Goal: Task Accomplishment & Management: Manage account settings

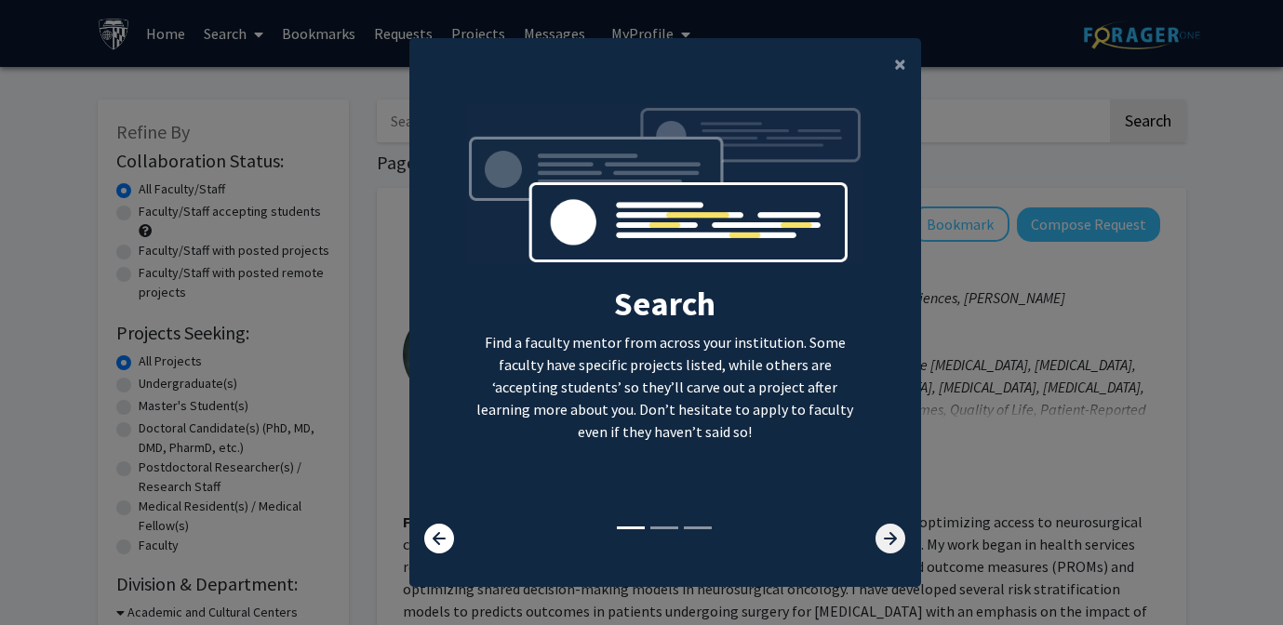
click at [891, 529] on icon at bounding box center [891, 539] width 30 height 30
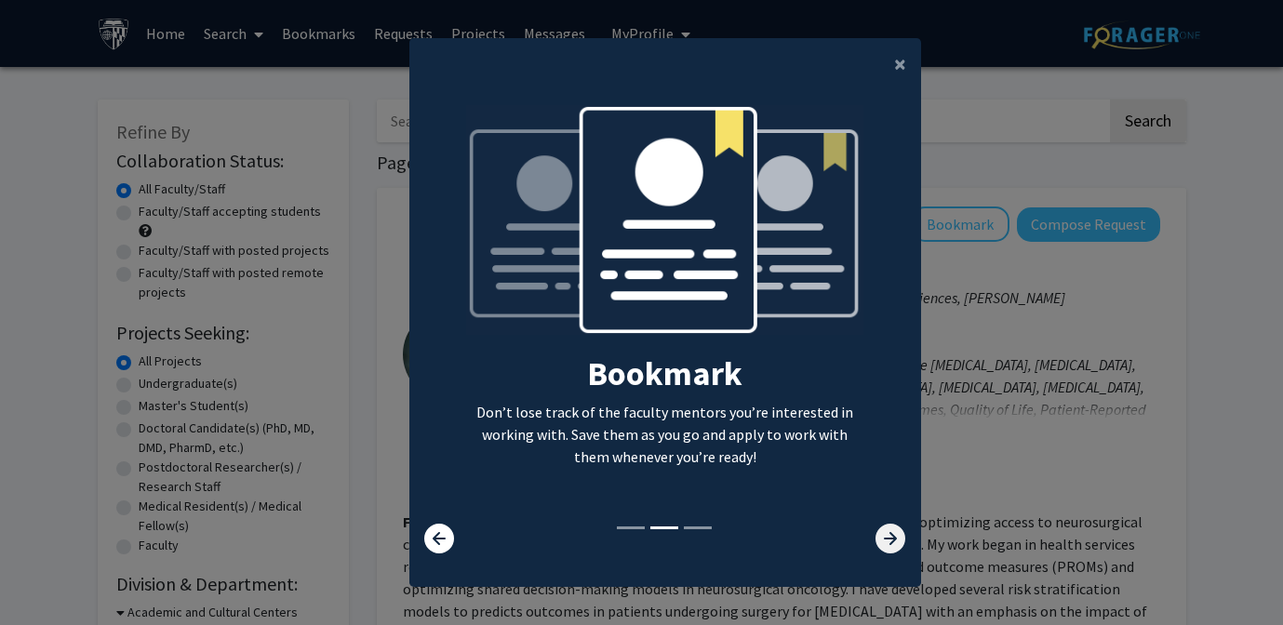
click at [891, 529] on icon at bounding box center [891, 539] width 30 height 30
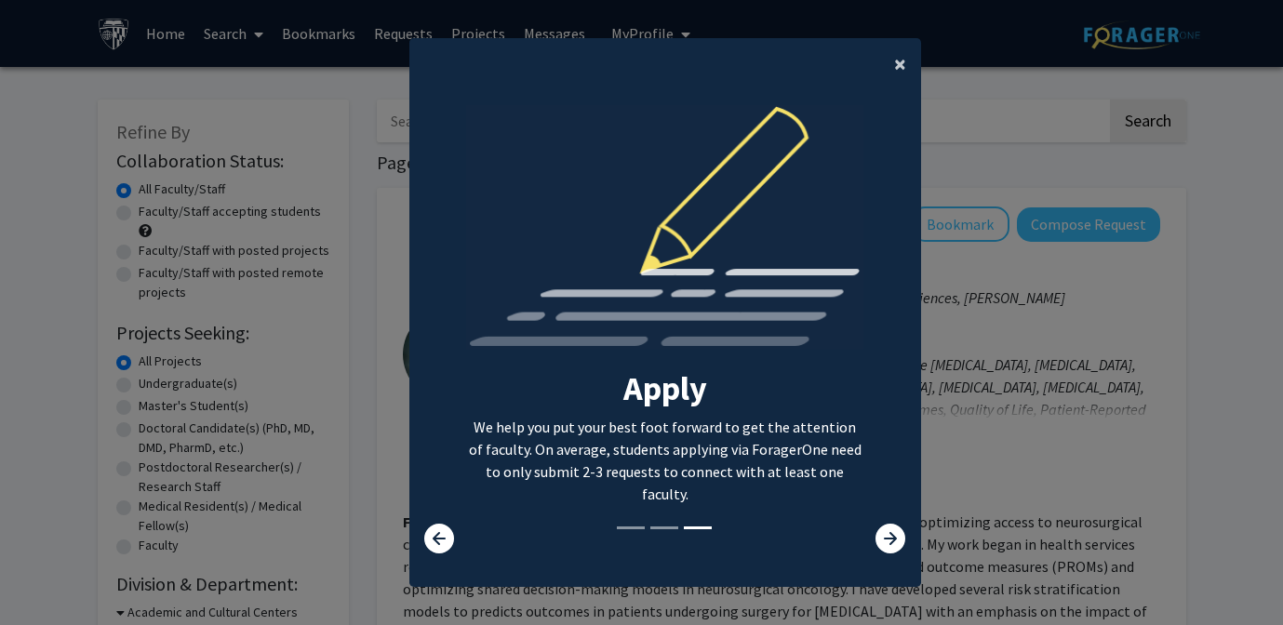
click at [904, 69] on span "×" at bounding box center [900, 63] width 12 height 29
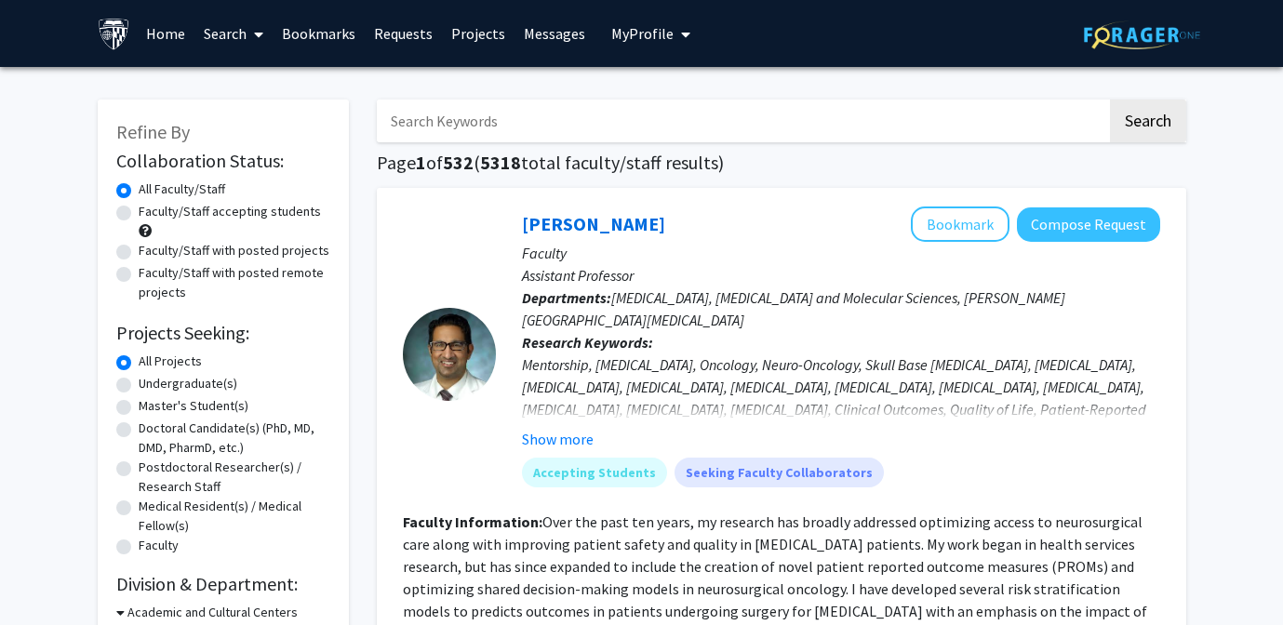
click at [529, 109] on input "Search Keywords" at bounding box center [742, 121] width 730 height 43
click at [1110, 100] on button "Search" at bounding box center [1148, 121] width 76 height 43
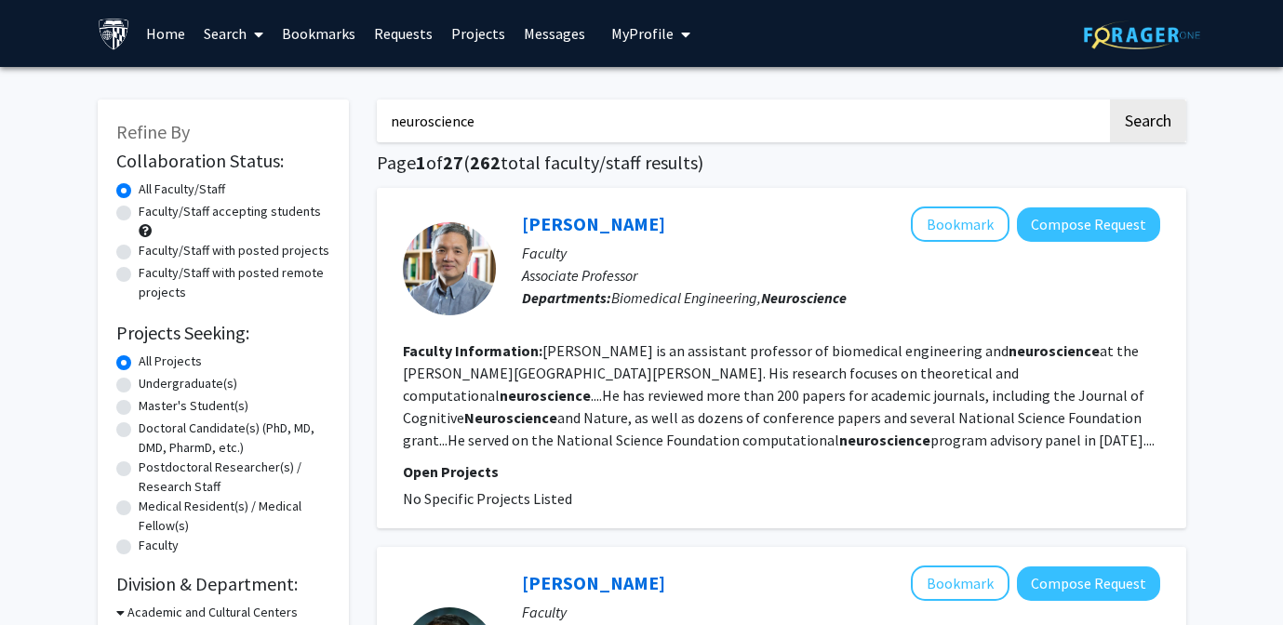
drag, startPoint x: 526, startPoint y: 120, endPoint x: 312, endPoint y: 111, distance: 214.2
type input "psychiatry"
click at [1110, 100] on button "Search" at bounding box center [1148, 121] width 76 height 43
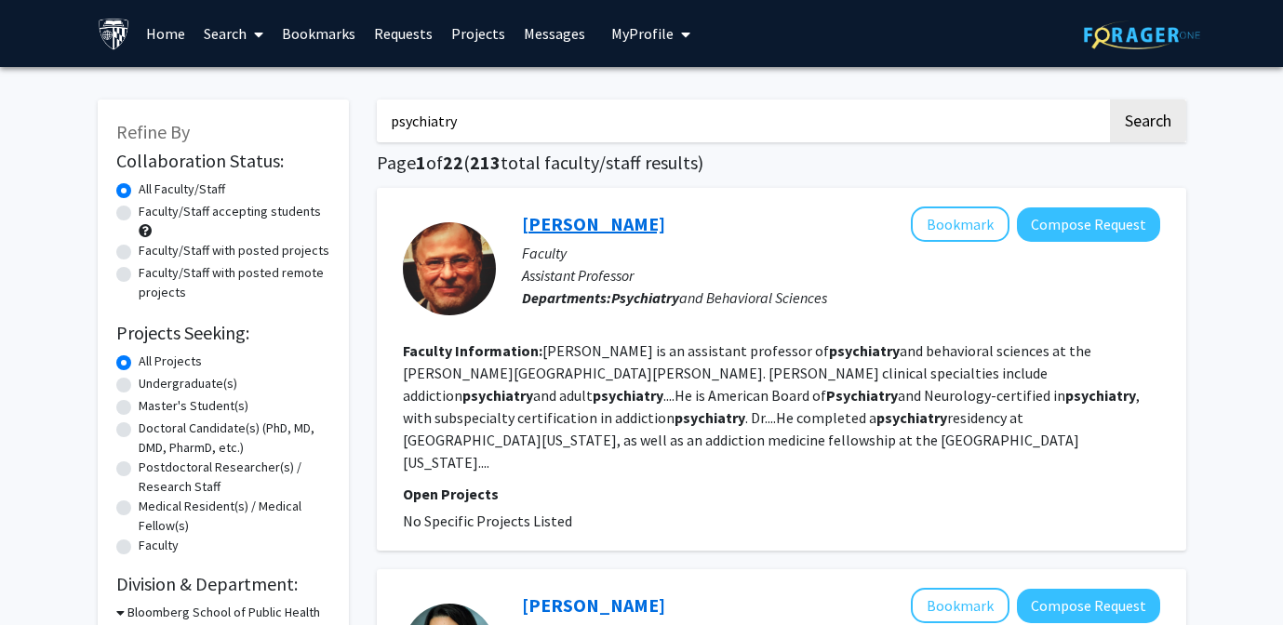
click at [626, 220] on link "[PERSON_NAME]" at bounding box center [593, 223] width 143 height 23
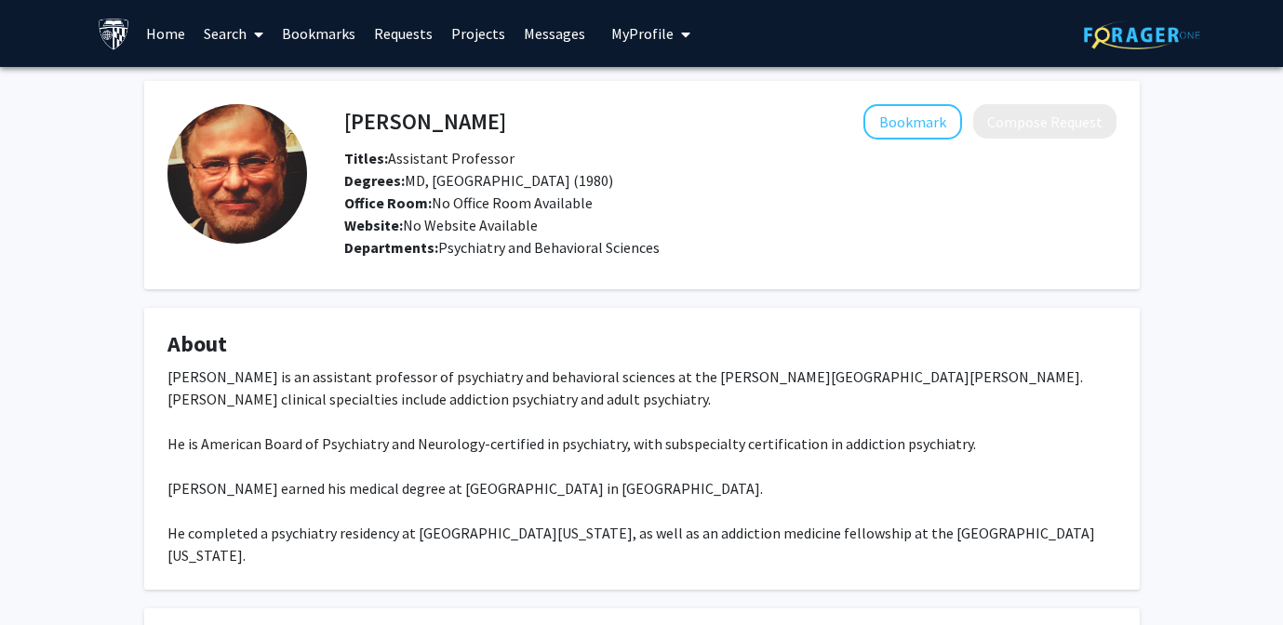
click at [477, 34] on link "Projects" at bounding box center [478, 33] width 73 height 65
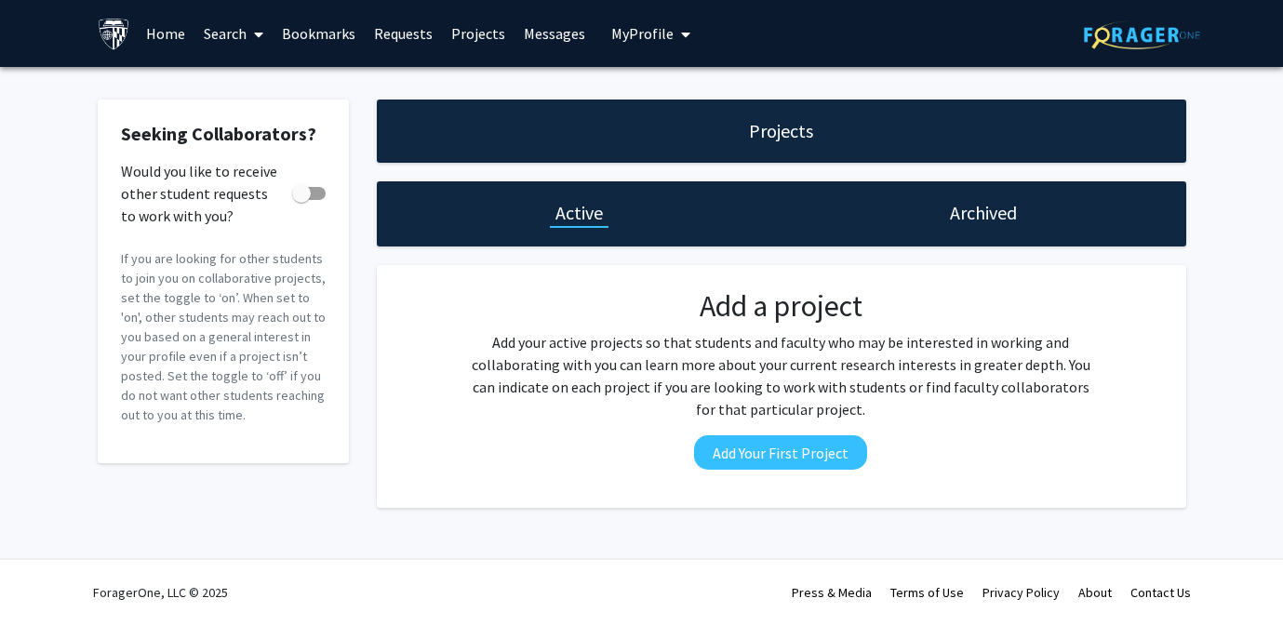
click at [793, 132] on h1 "Projects" at bounding box center [781, 131] width 64 height 26
click at [233, 34] on link "Search" at bounding box center [233, 33] width 78 height 65
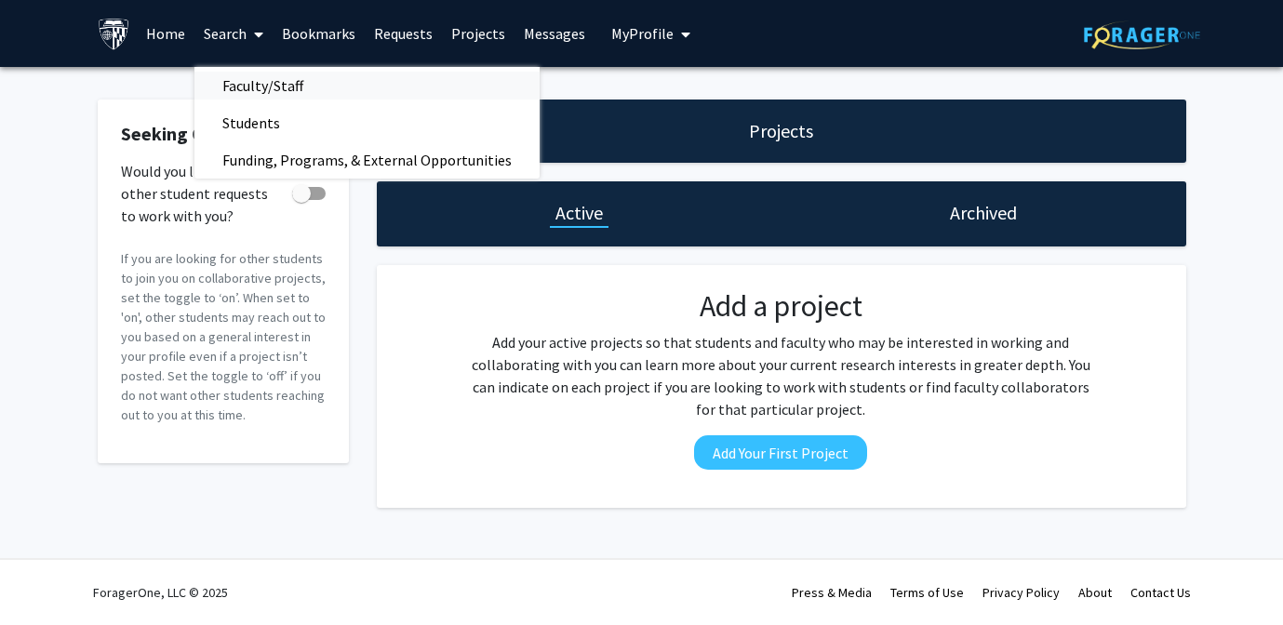
click at [257, 83] on span "Faculty/Staff" at bounding box center [262, 85] width 137 height 37
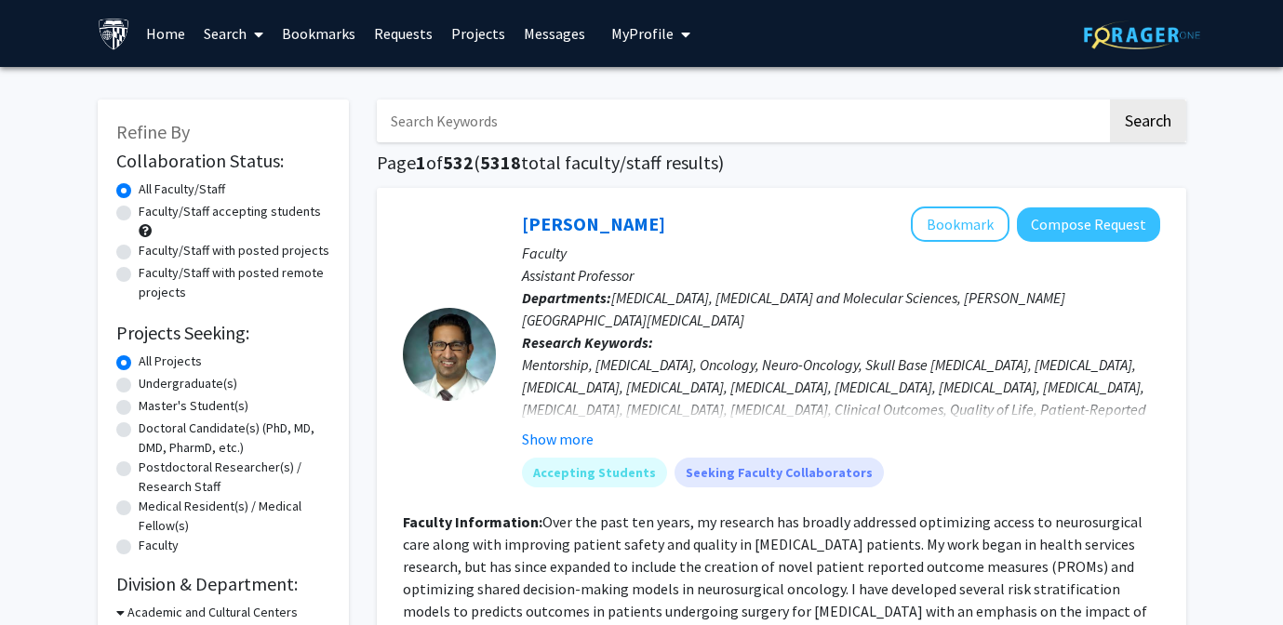
click at [168, 32] on link "Home" at bounding box center [166, 33] width 58 height 65
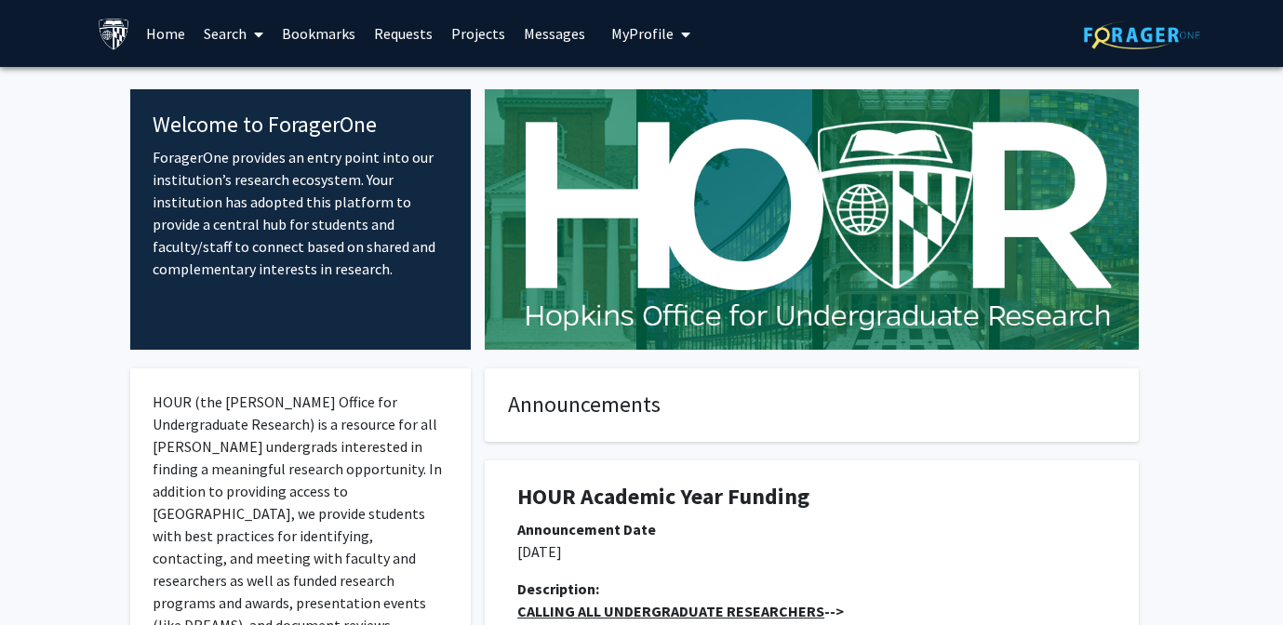
click at [674, 29] on span "My profile dropdown to access profile and logout" at bounding box center [682, 34] width 17 height 65
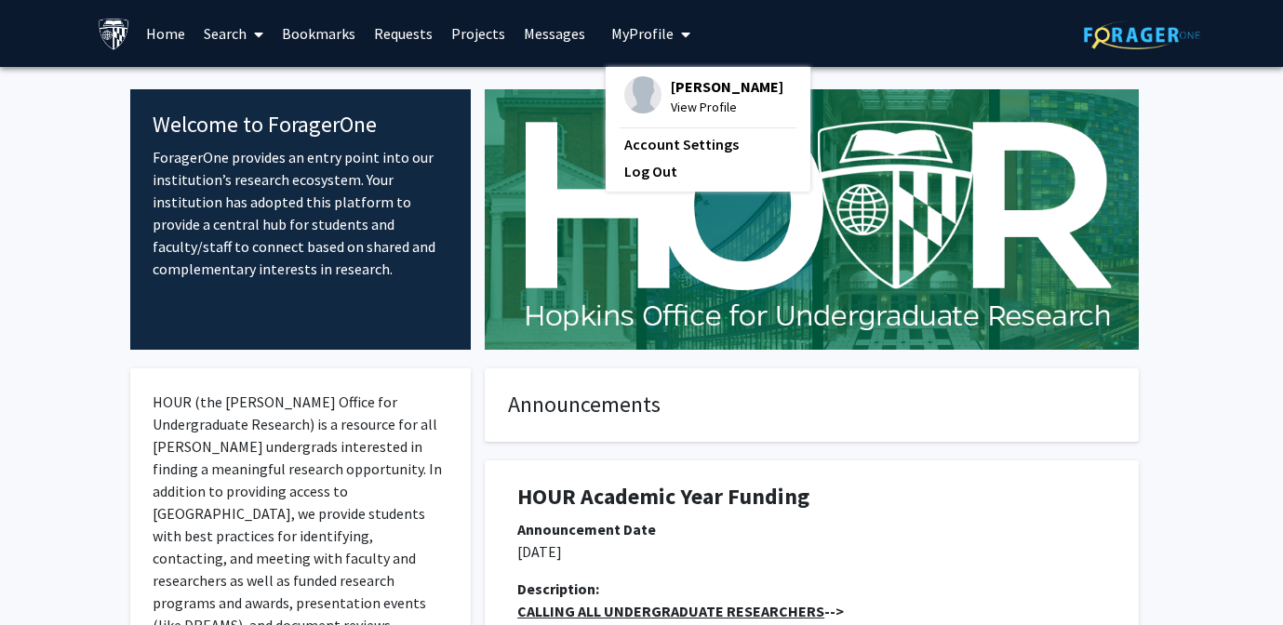
click at [671, 90] on span "[PERSON_NAME]" at bounding box center [727, 86] width 113 height 20
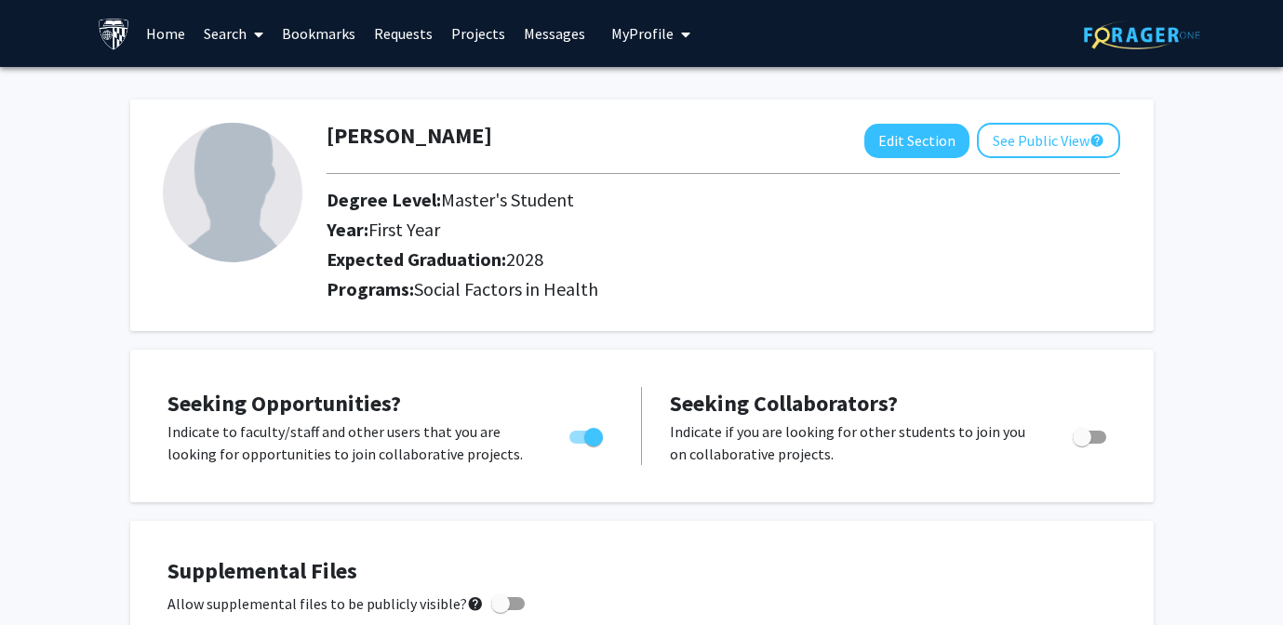
click at [241, 33] on link "Search" at bounding box center [233, 33] width 78 height 65
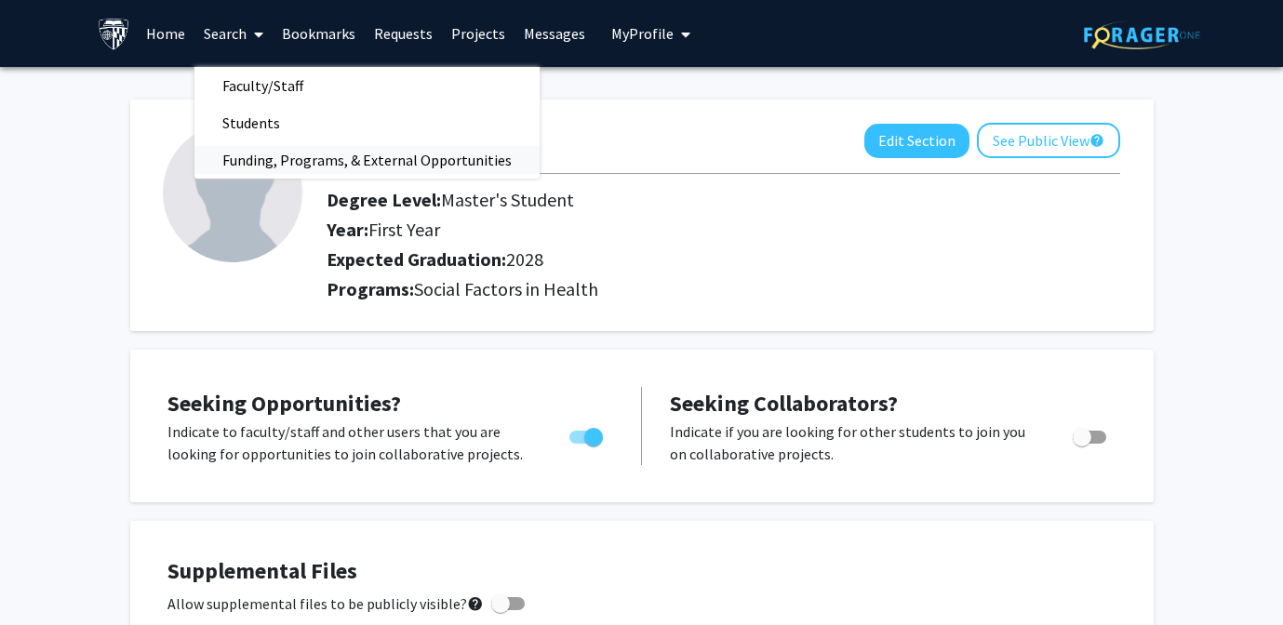
click at [248, 154] on span "Funding, Programs, & External Opportunities" at bounding box center [366, 159] width 345 height 37
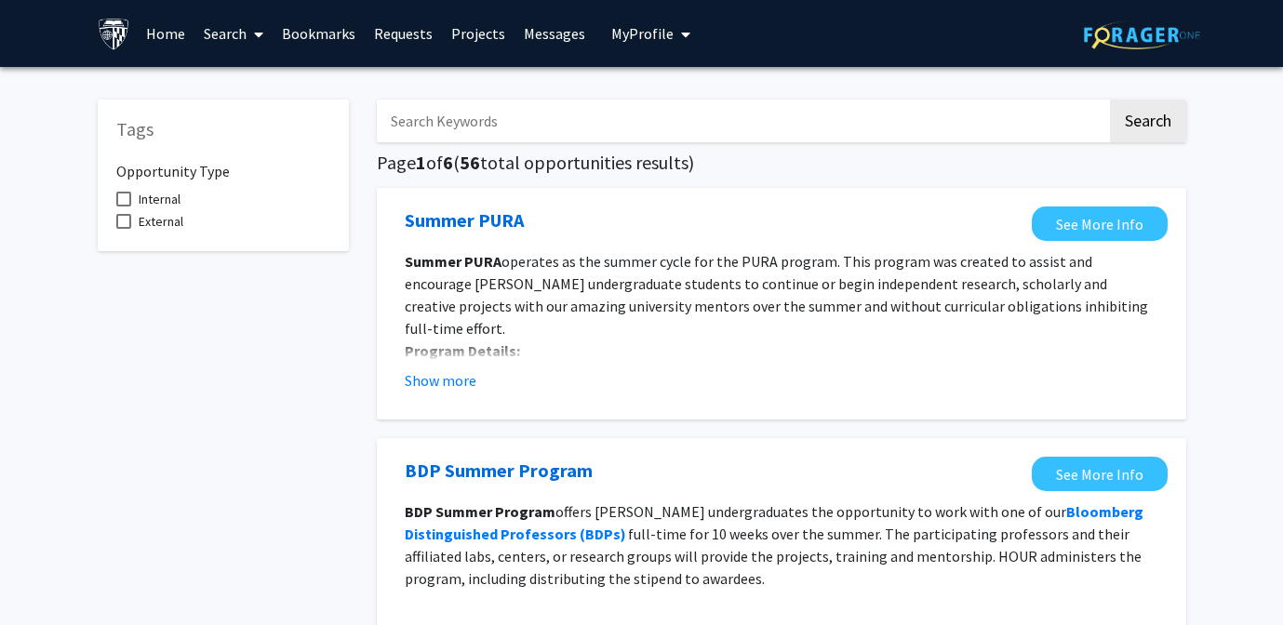
click at [247, 32] on span at bounding box center [255, 34] width 17 height 65
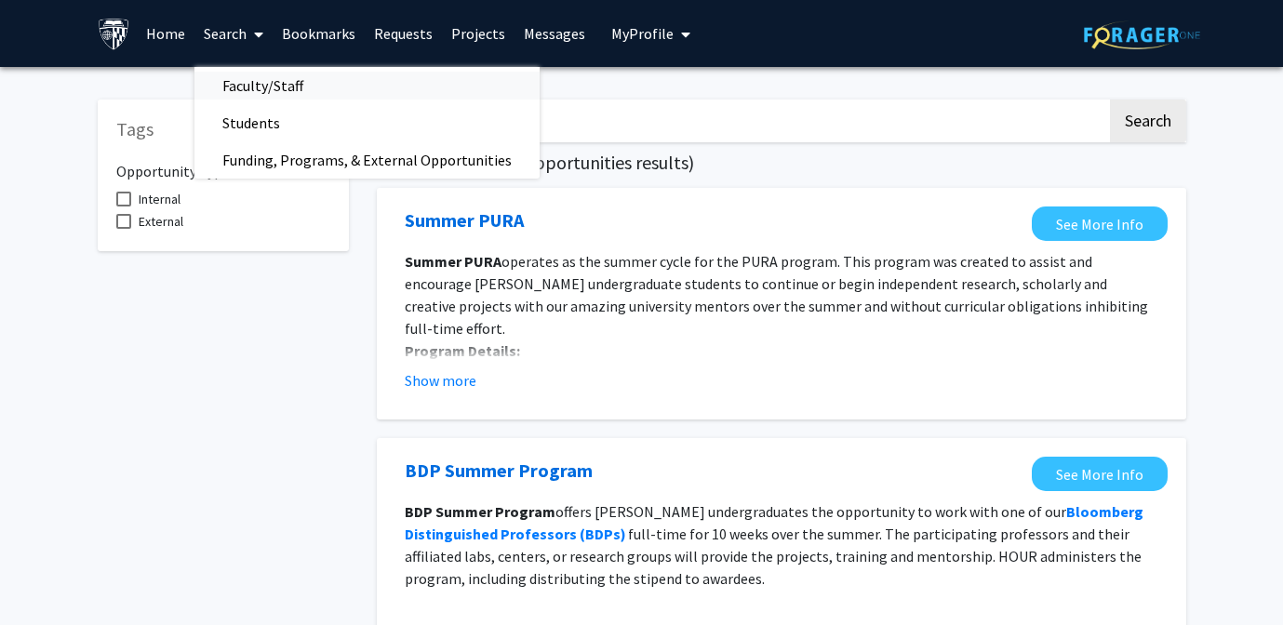
click at [242, 87] on span "Faculty/Staff" at bounding box center [262, 85] width 137 height 37
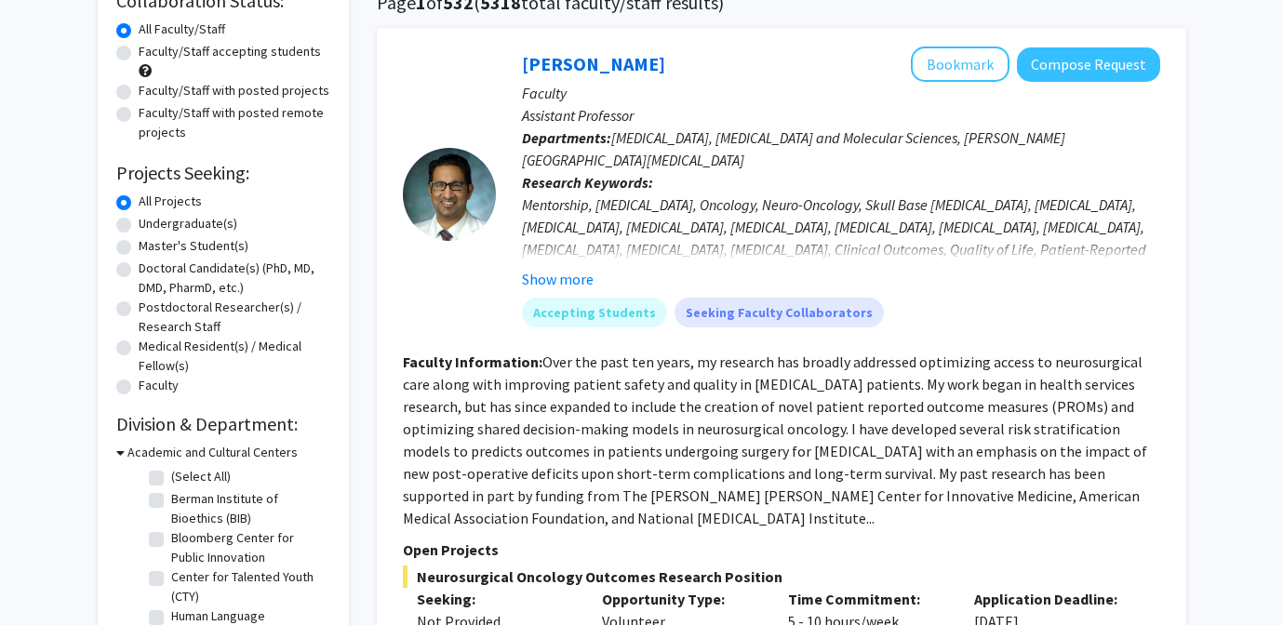
scroll to position [161, 0]
click at [139, 245] on label "Master's Student(s)" at bounding box center [194, 245] width 110 height 20
click at [139, 245] on input "Master's Student(s)" at bounding box center [145, 241] width 12 height 12
radio input "true"
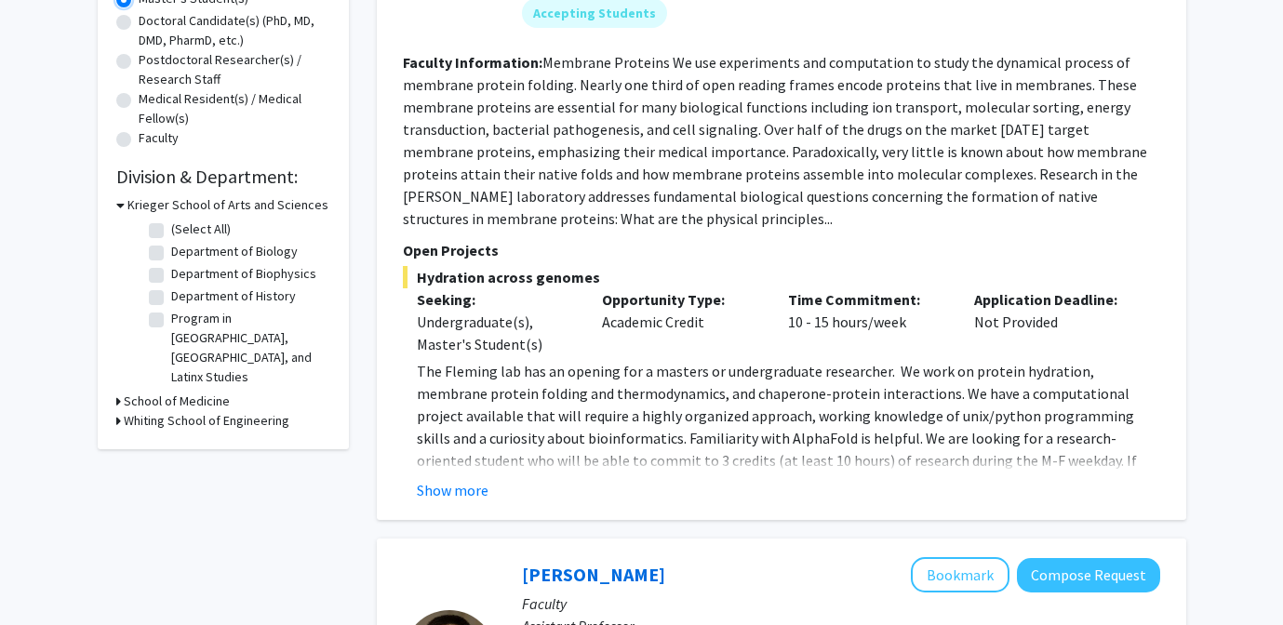
scroll to position [409, 0]
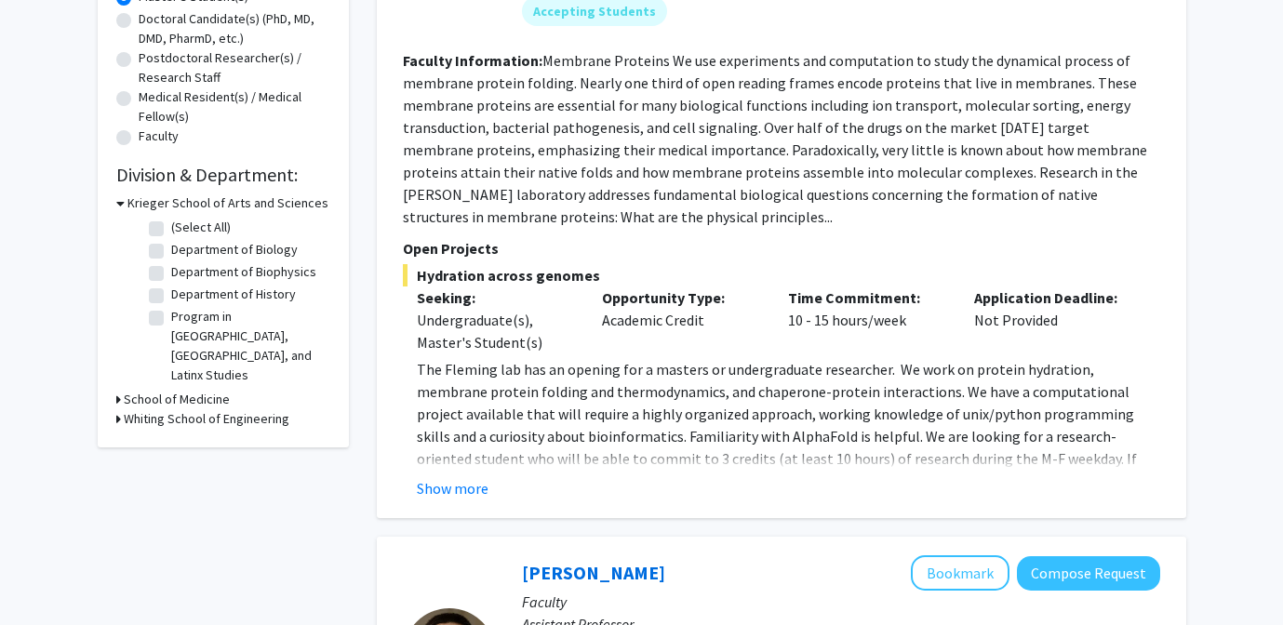
click at [118, 390] on icon at bounding box center [118, 400] width 5 height 20
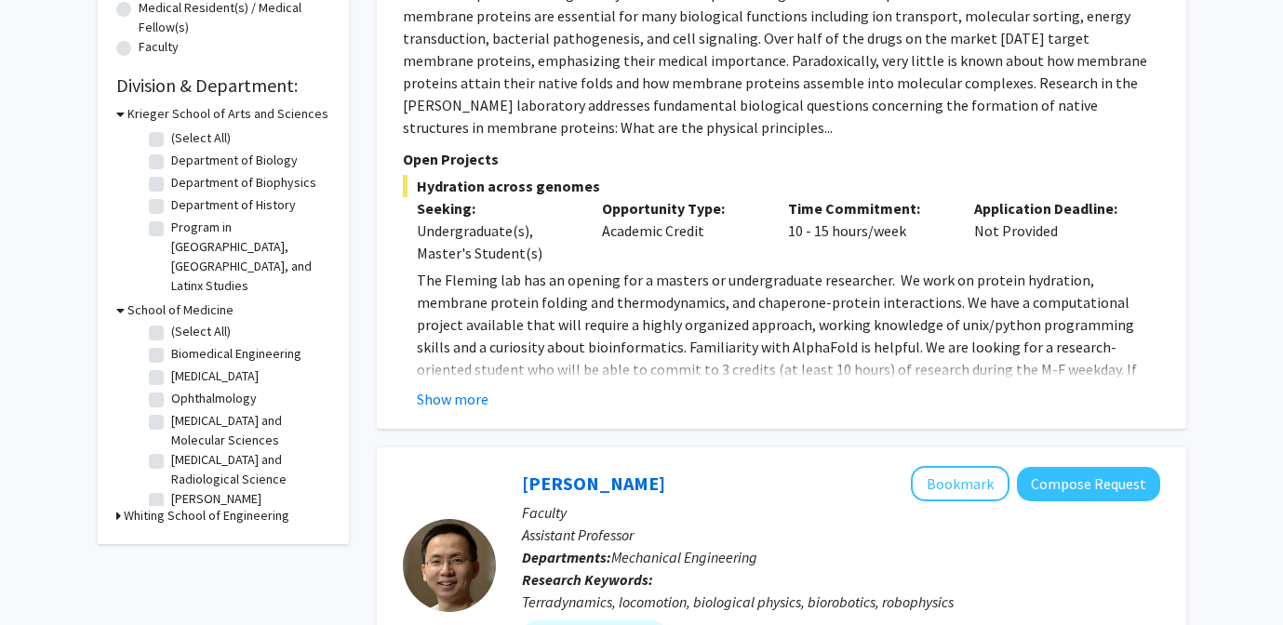
scroll to position [0, 0]
click at [116, 506] on icon at bounding box center [118, 516] width 5 height 20
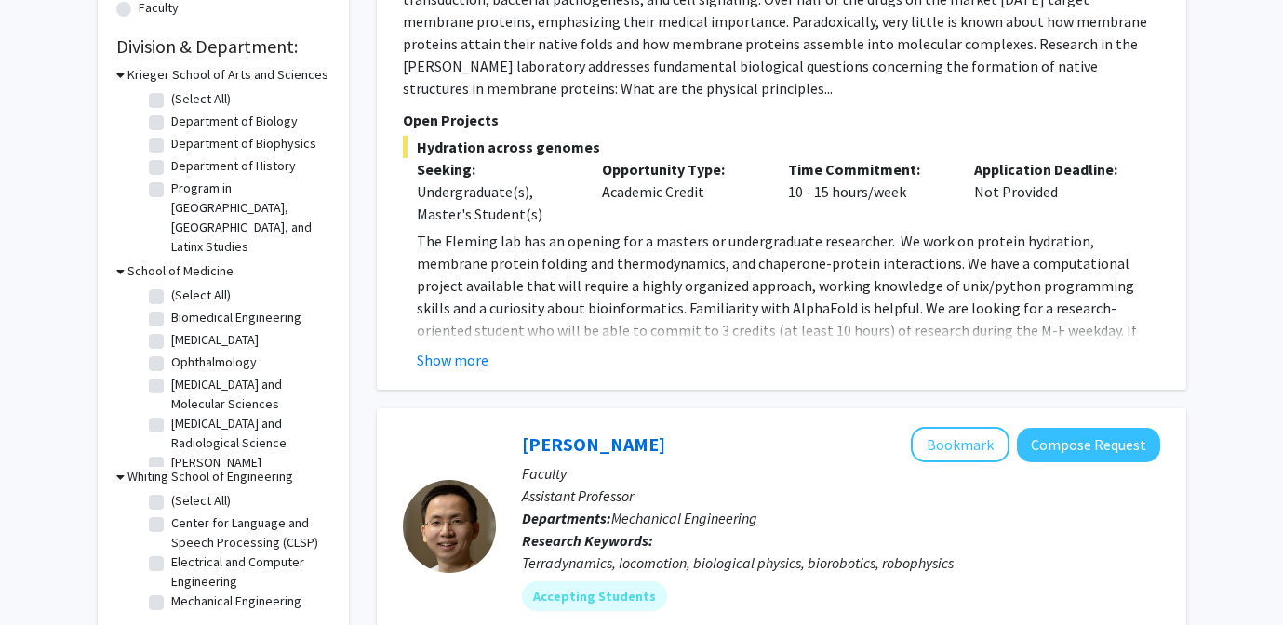
click at [171, 330] on label "[MEDICAL_DATA]" at bounding box center [214, 340] width 87 height 20
click at [171, 330] on input "[MEDICAL_DATA]" at bounding box center [177, 336] width 12 height 12
checkbox input "true"
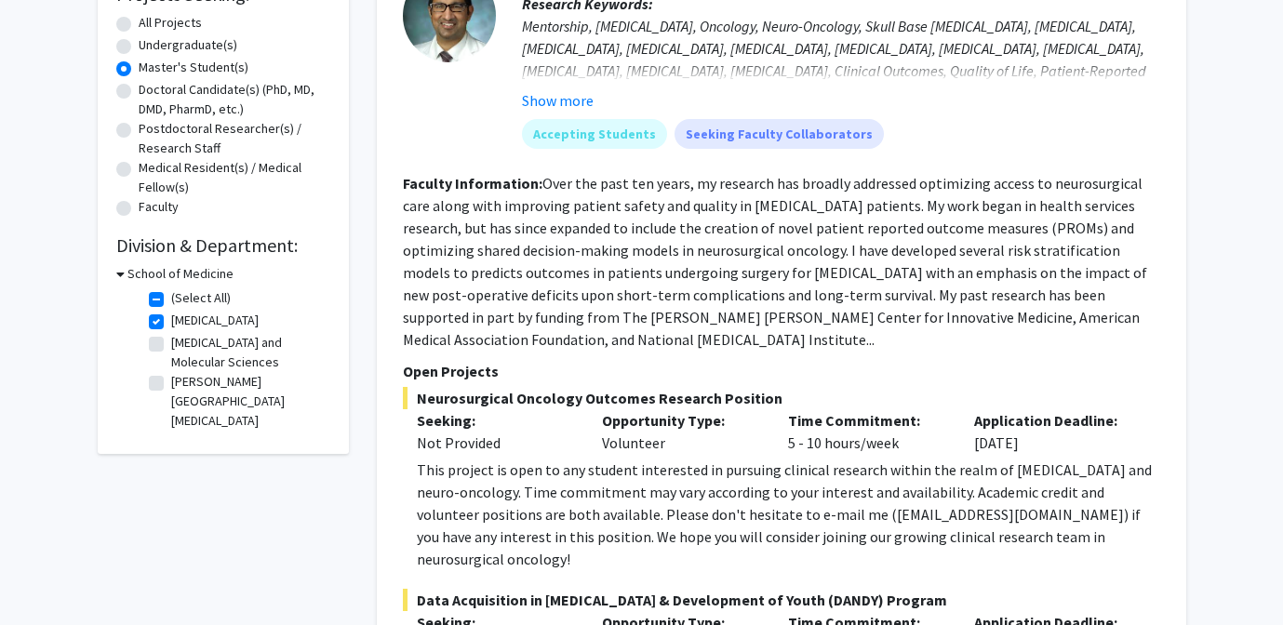
scroll to position [342, 0]
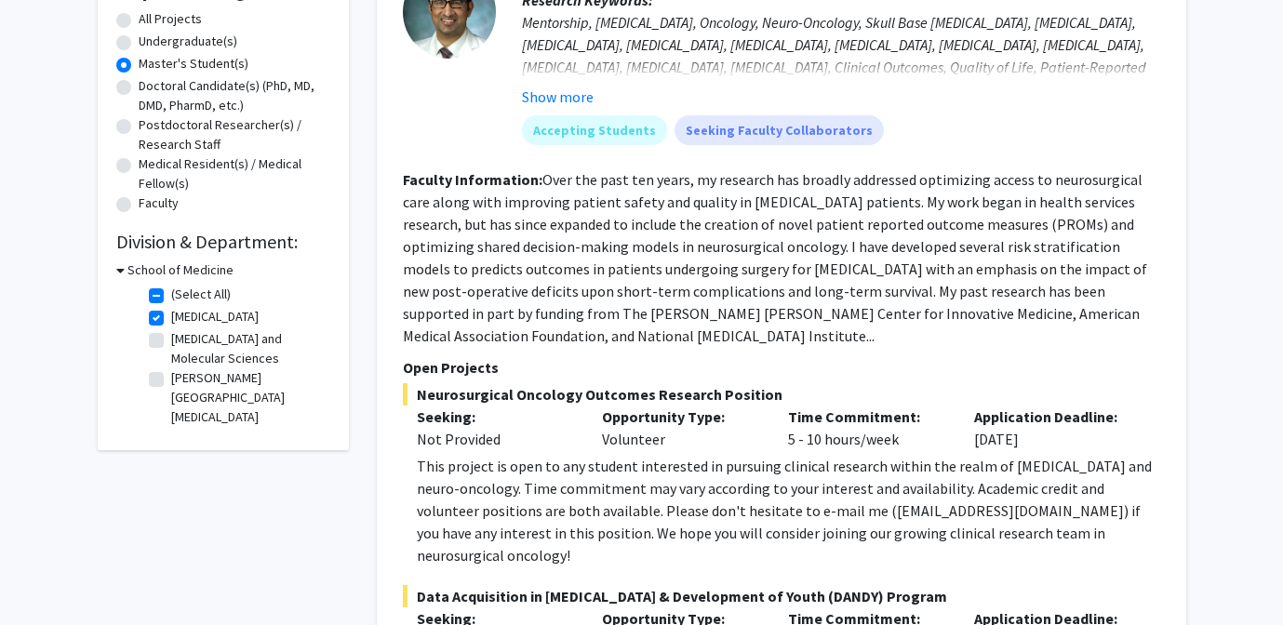
click at [171, 298] on label "(Select All)" at bounding box center [201, 295] width 60 height 20
click at [171, 297] on input "(Select All)" at bounding box center [177, 291] width 12 height 12
checkbox input "false"
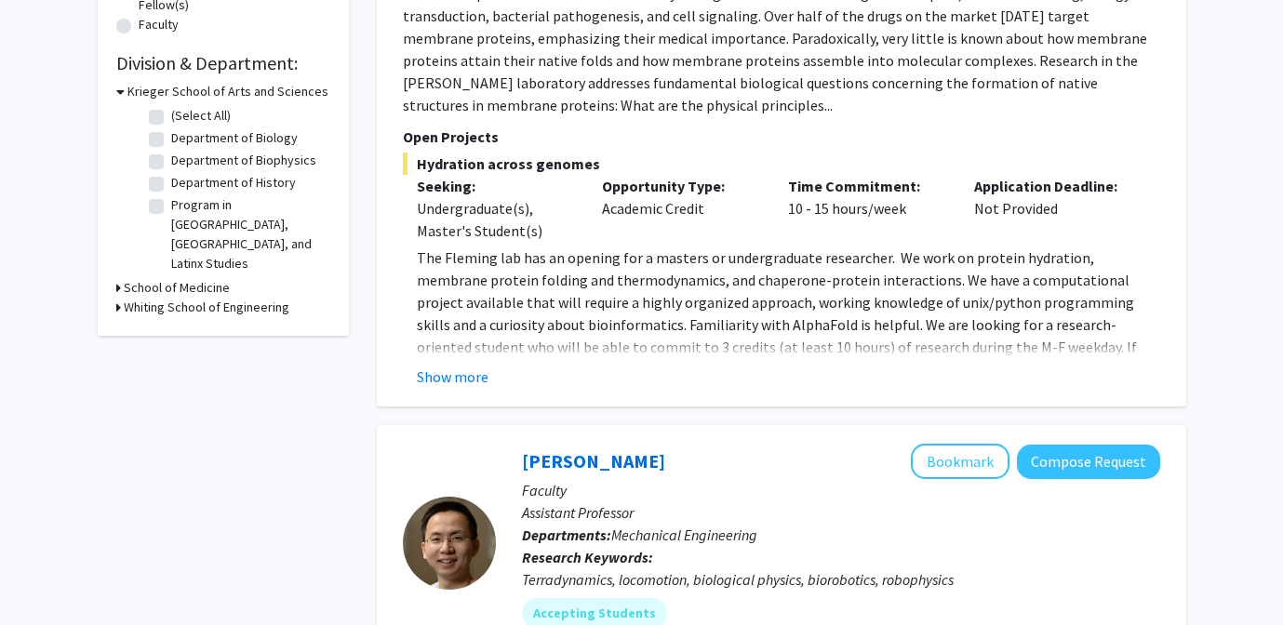
scroll to position [422, 0]
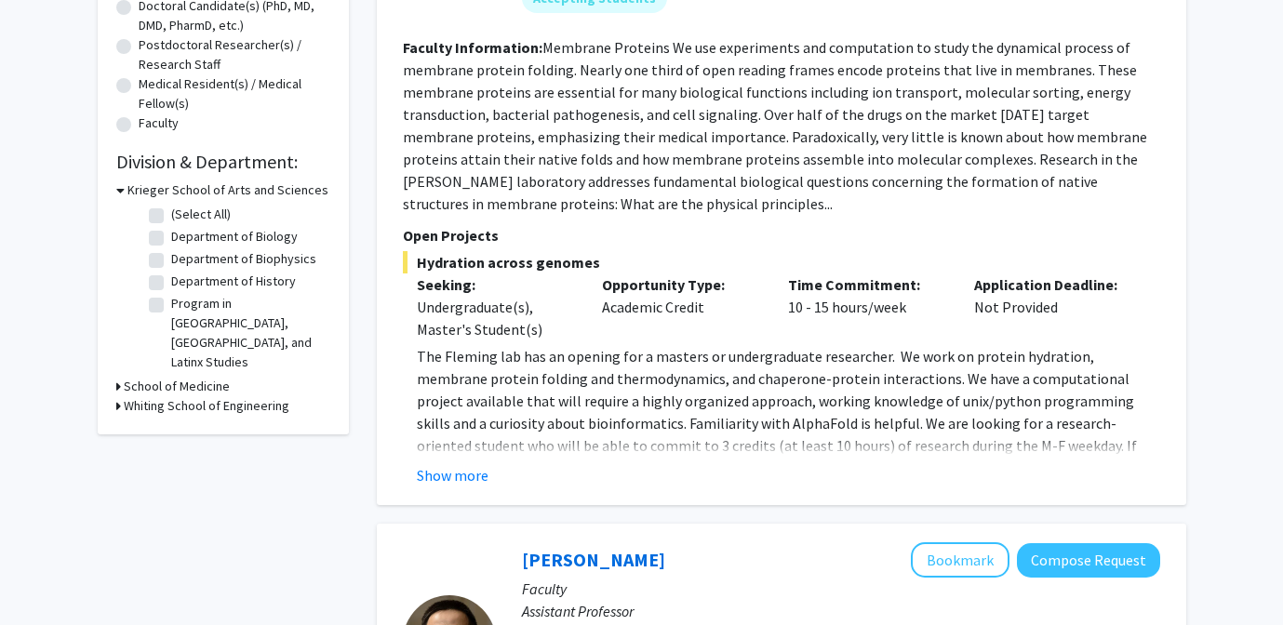
click at [171, 212] on label "(Select All)" at bounding box center [201, 215] width 60 height 20
click at [171, 212] on input "(Select All)" at bounding box center [177, 211] width 12 height 12
checkbox input "true"
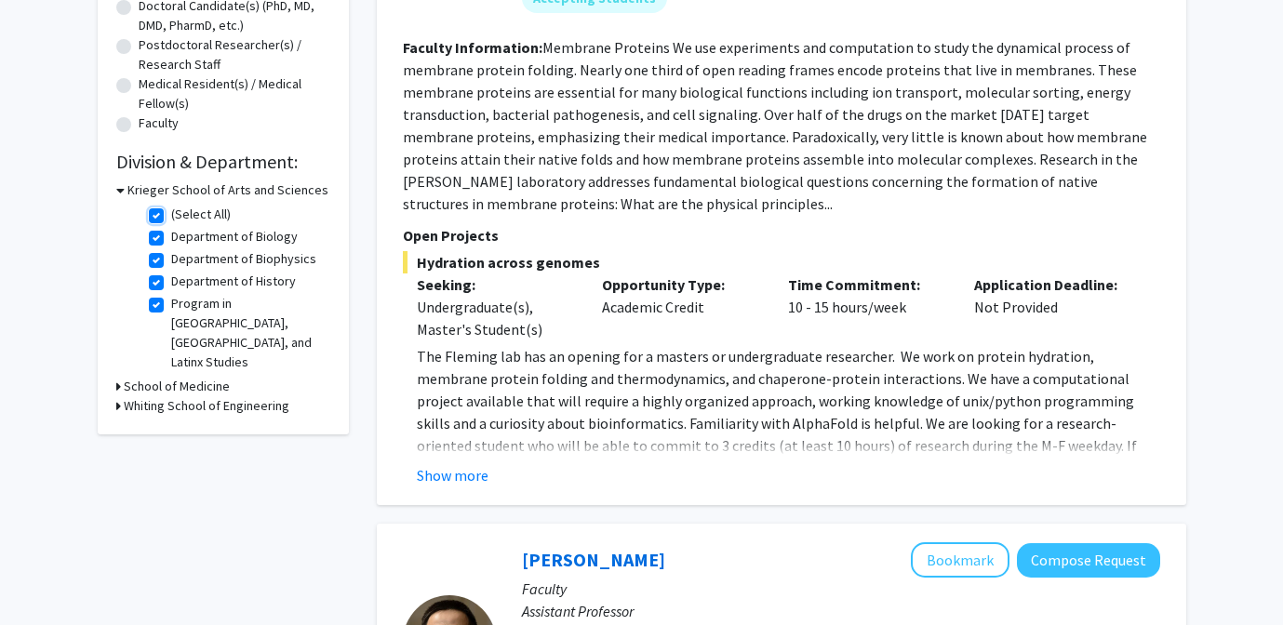
checkbox input "true"
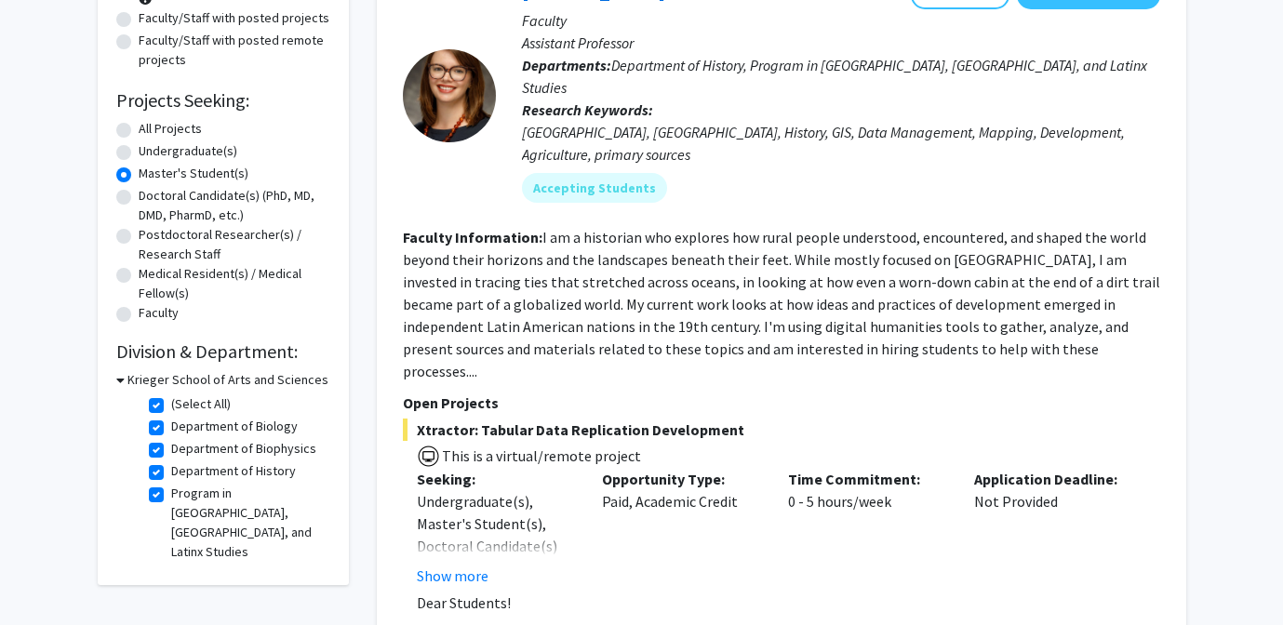
scroll to position [251, 0]
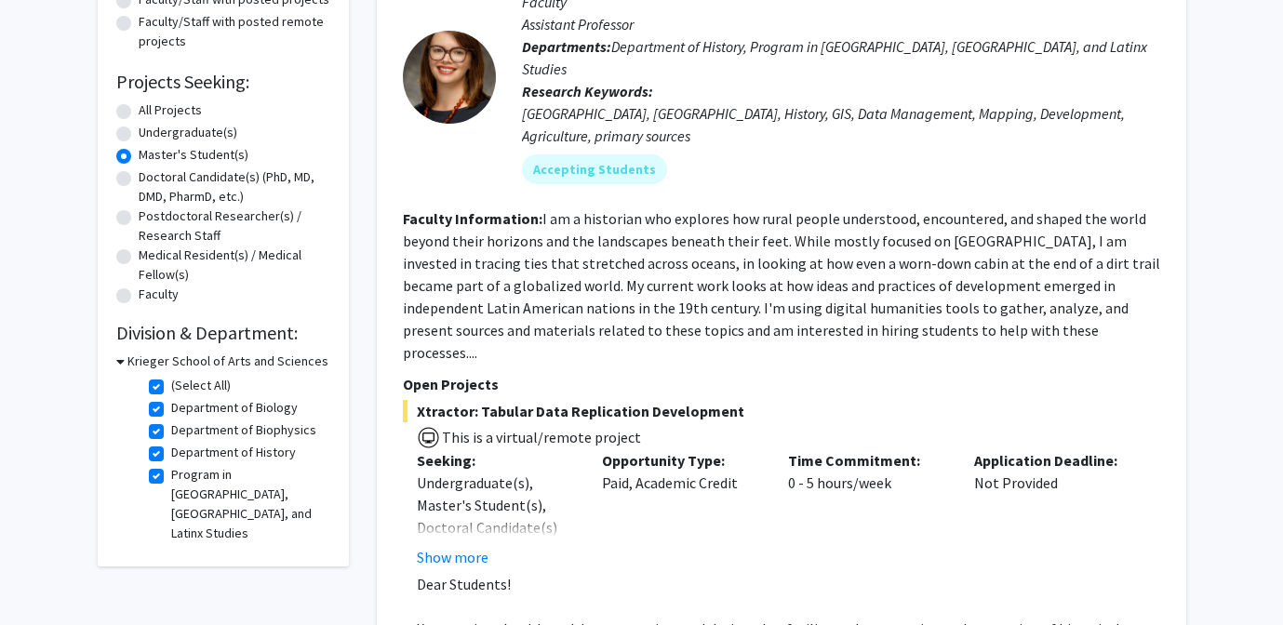
click at [125, 363] on div "Krieger School of Arts and Sciences" at bounding box center [223, 362] width 214 height 20
click at [121, 361] on icon at bounding box center [120, 362] width 8 height 20
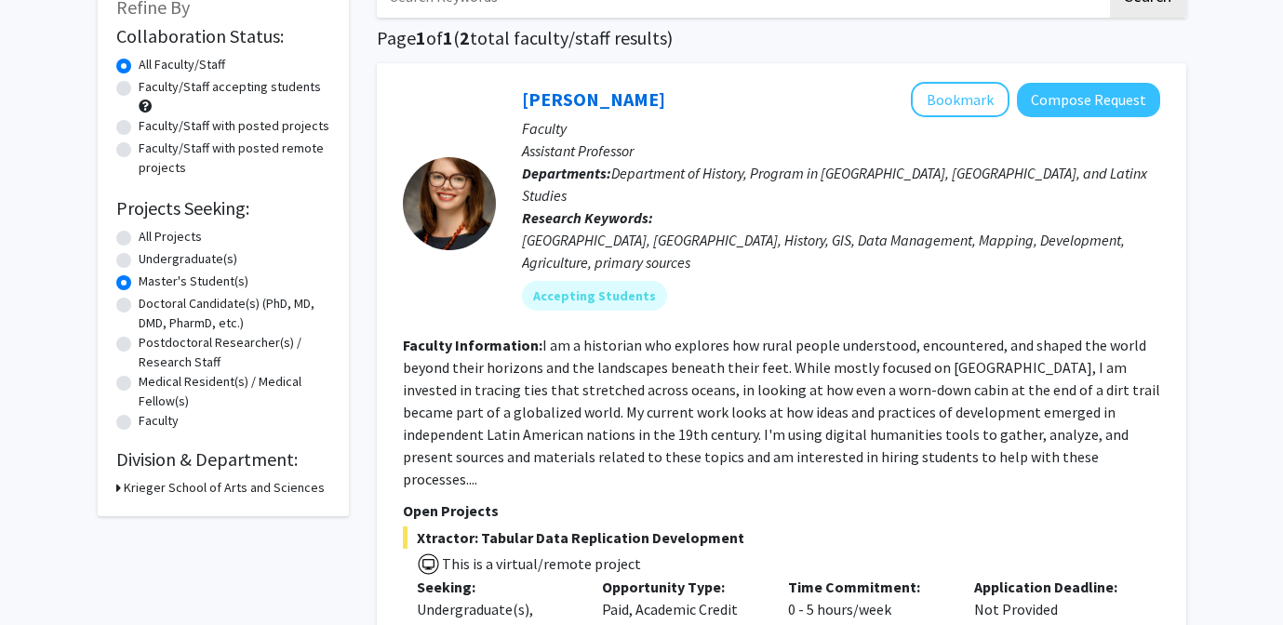
scroll to position [124, 0]
click at [119, 486] on icon at bounding box center [118, 489] width 5 height 20
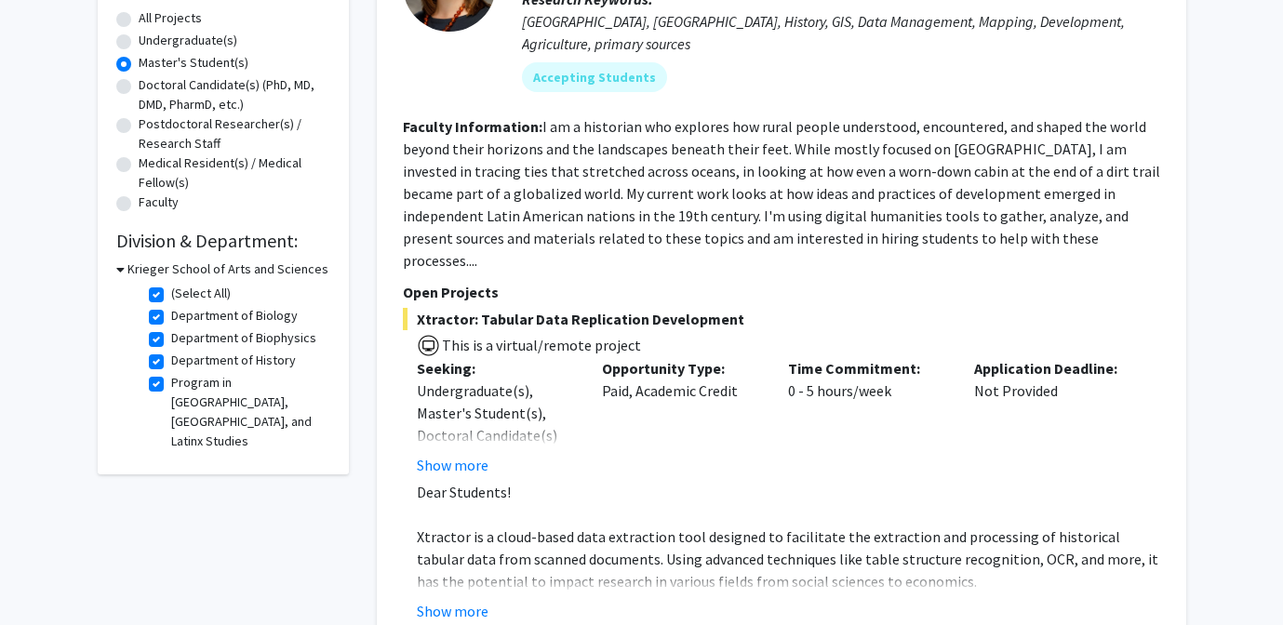
scroll to position [361, 0]
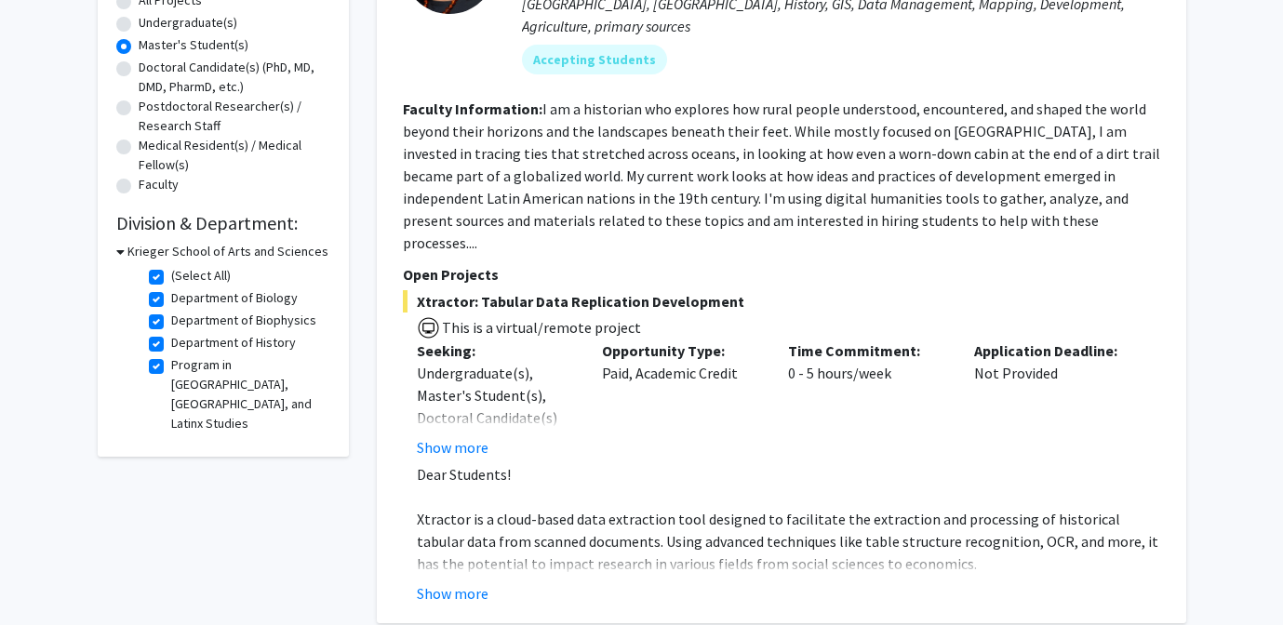
click at [171, 277] on label "(Select All)" at bounding box center [201, 276] width 60 height 20
click at [171, 277] on input "(Select All)" at bounding box center [177, 272] width 12 height 12
checkbox input "false"
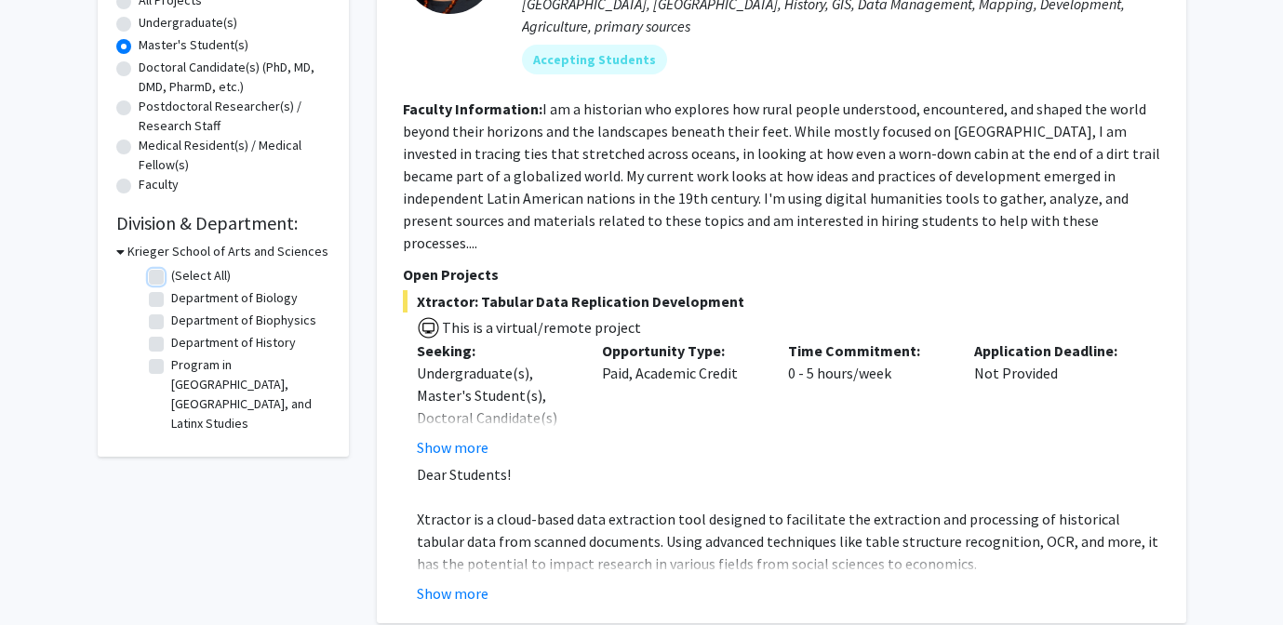
checkbox input "false"
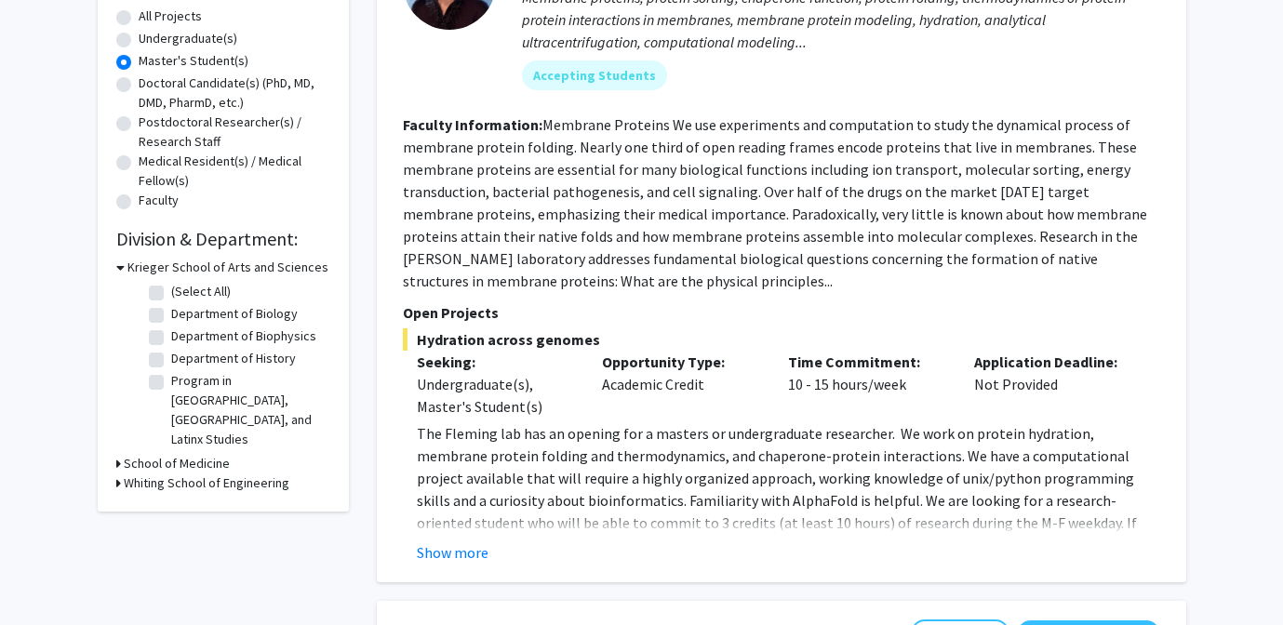
scroll to position [349, 0]
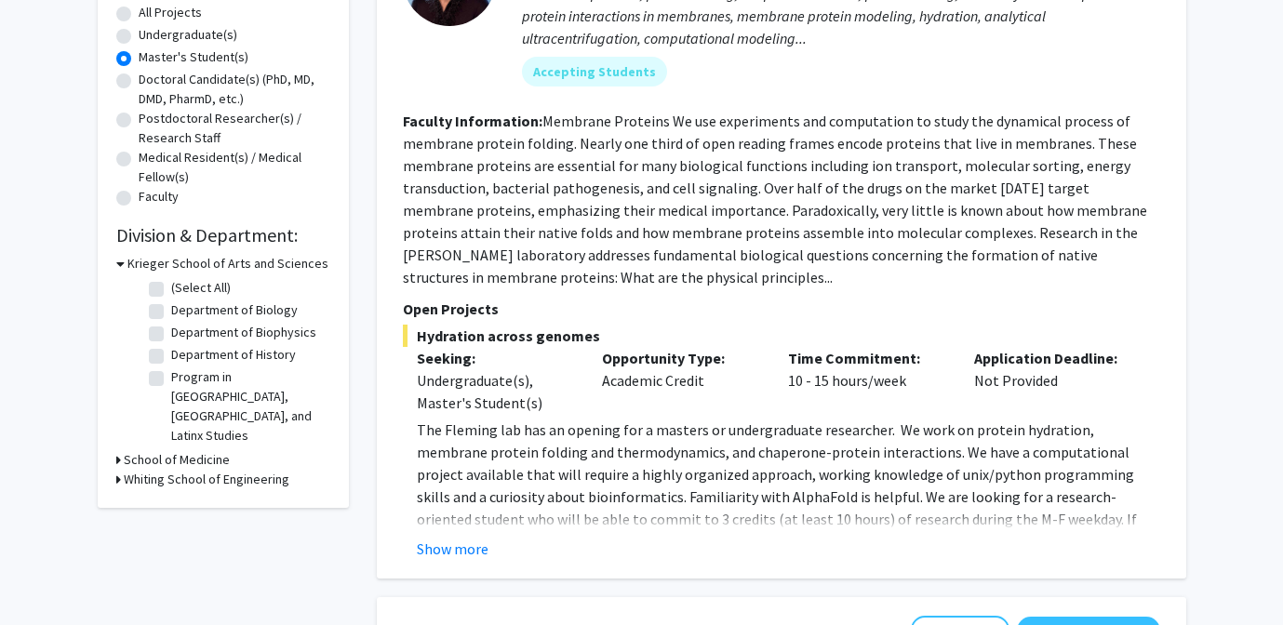
click at [117, 450] on icon at bounding box center [118, 460] width 5 height 20
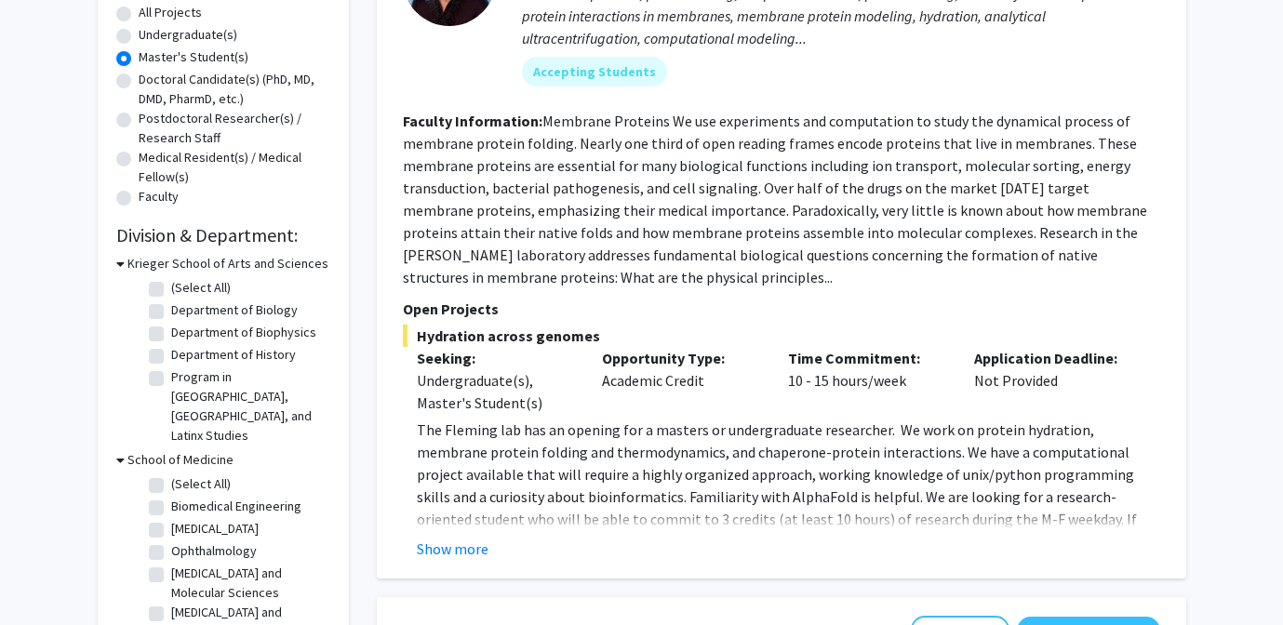
click at [171, 475] on label "(Select All)" at bounding box center [201, 485] width 60 height 20
click at [171, 475] on input "(Select All)" at bounding box center [177, 481] width 12 height 12
checkbox input "true"
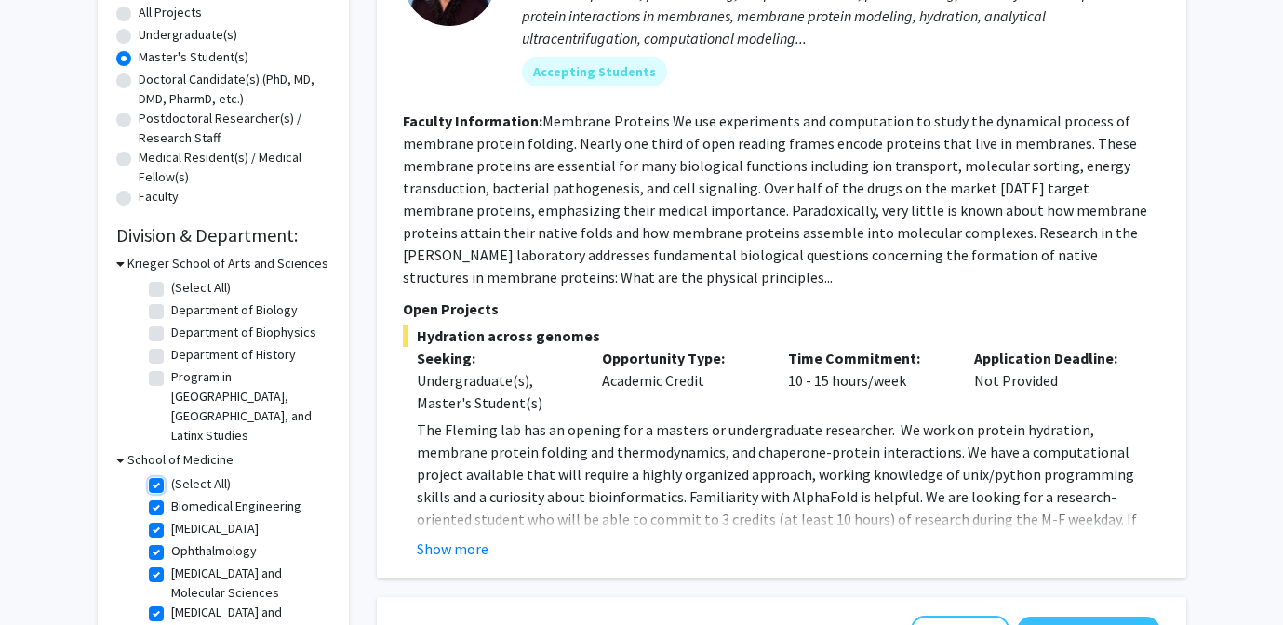
checkbox input "true"
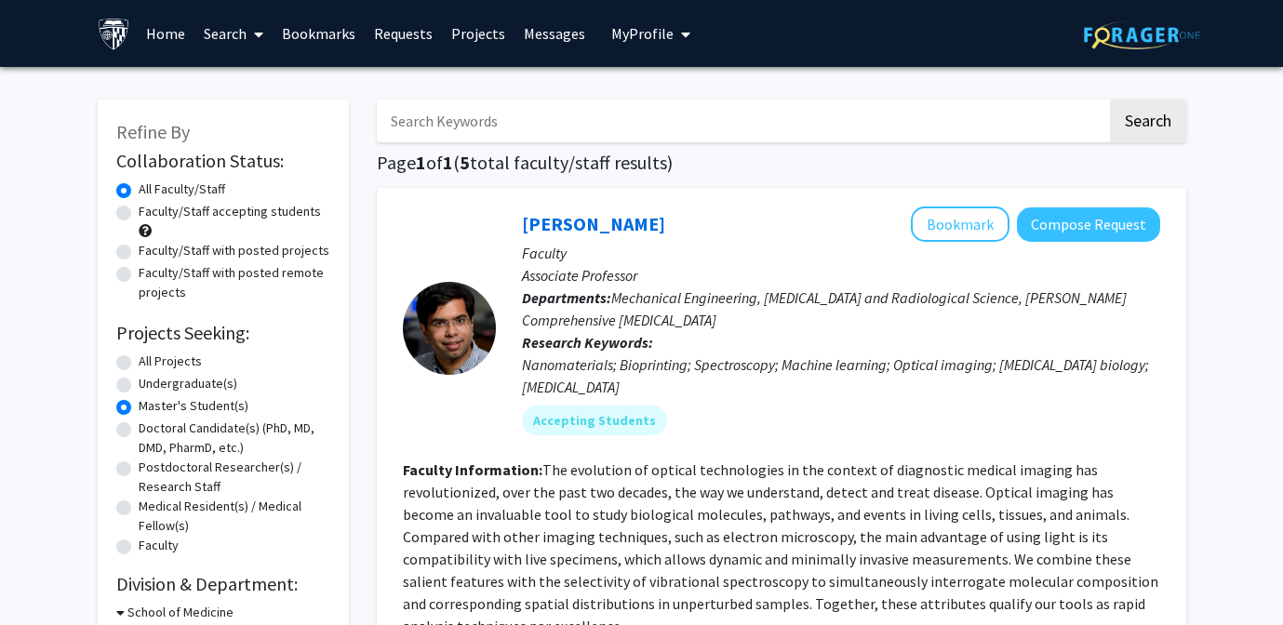
click at [636, 38] on span "My Profile" at bounding box center [642, 33] width 62 height 19
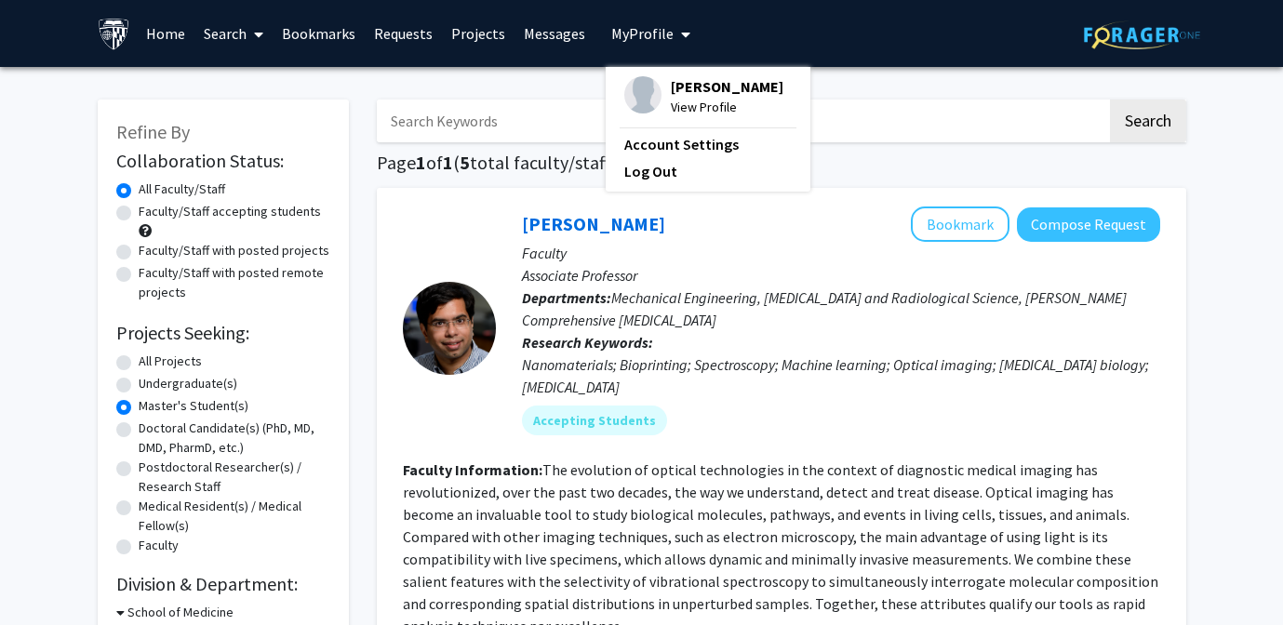
click at [681, 105] on span "View Profile" at bounding box center [727, 107] width 113 height 20
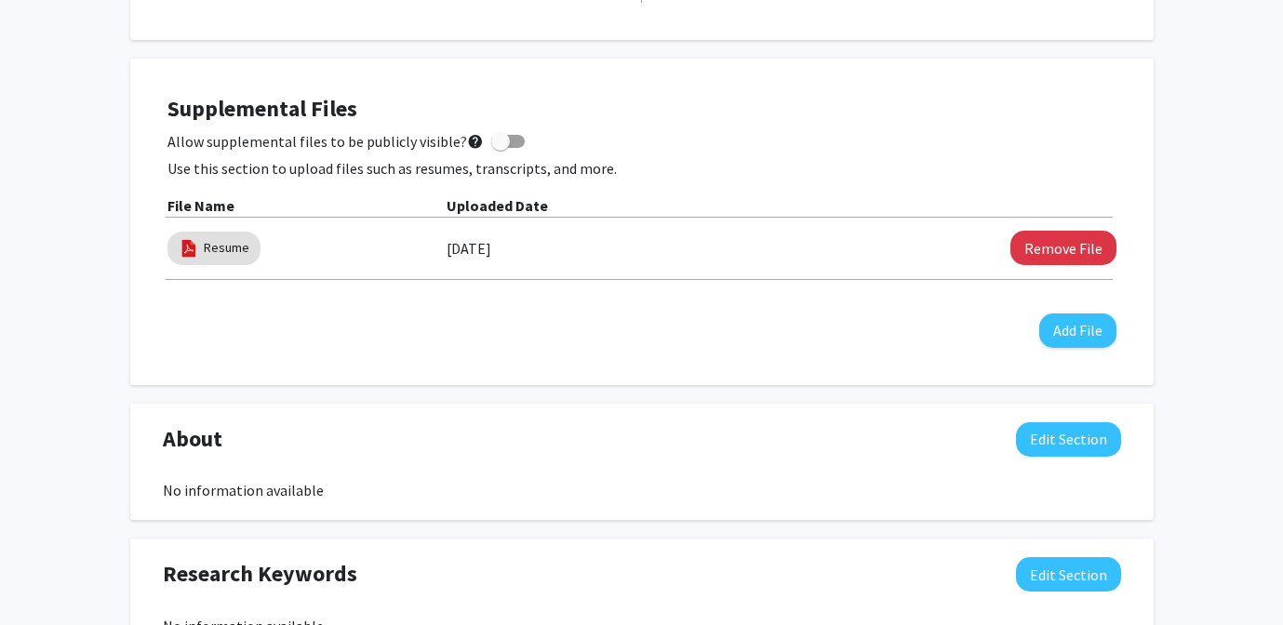
scroll to position [514, 0]
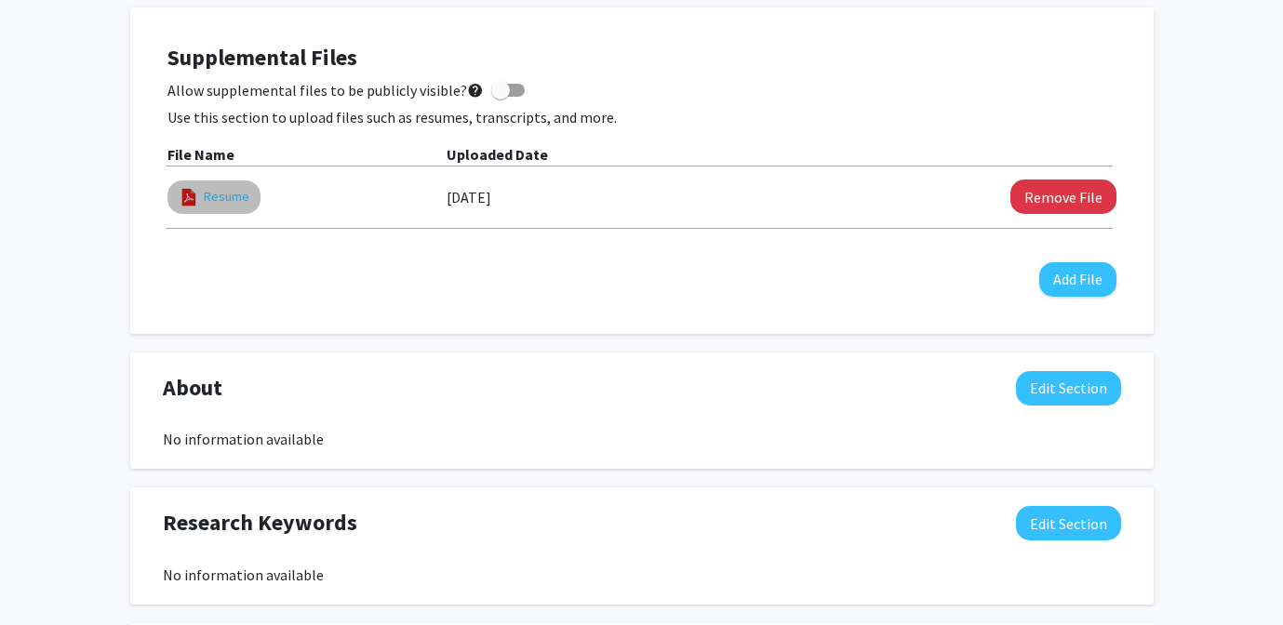
click at [227, 194] on link "Resume" at bounding box center [227, 197] width 46 height 20
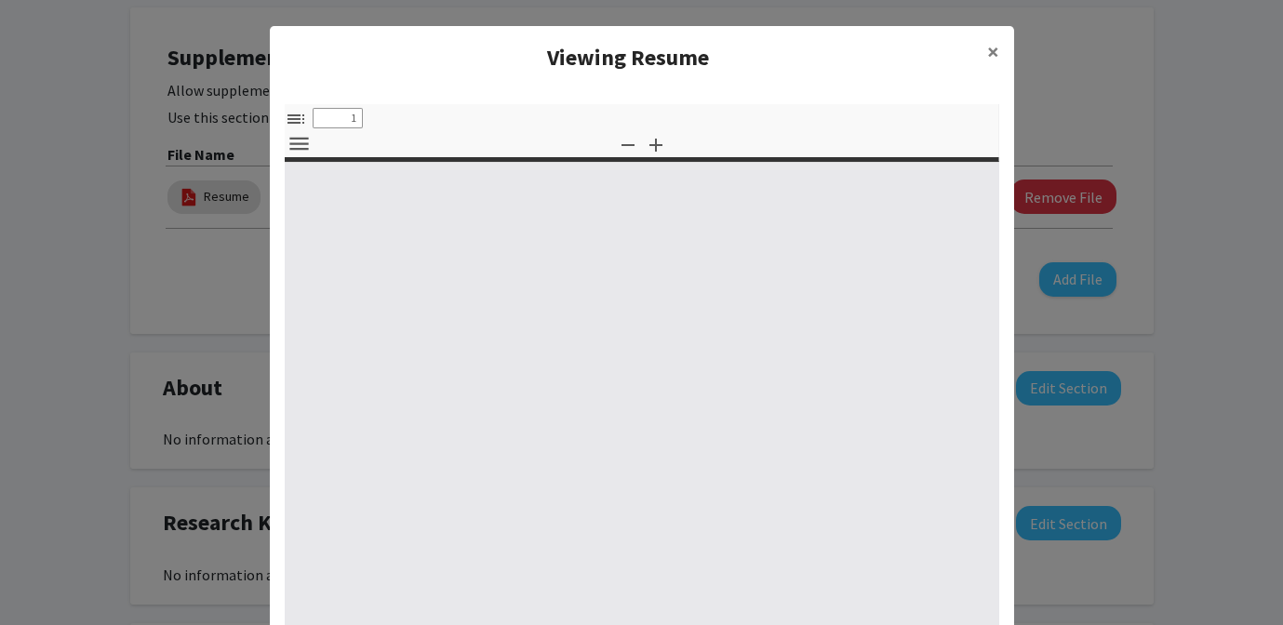
select select "custom"
type input "0"
select select "custom"
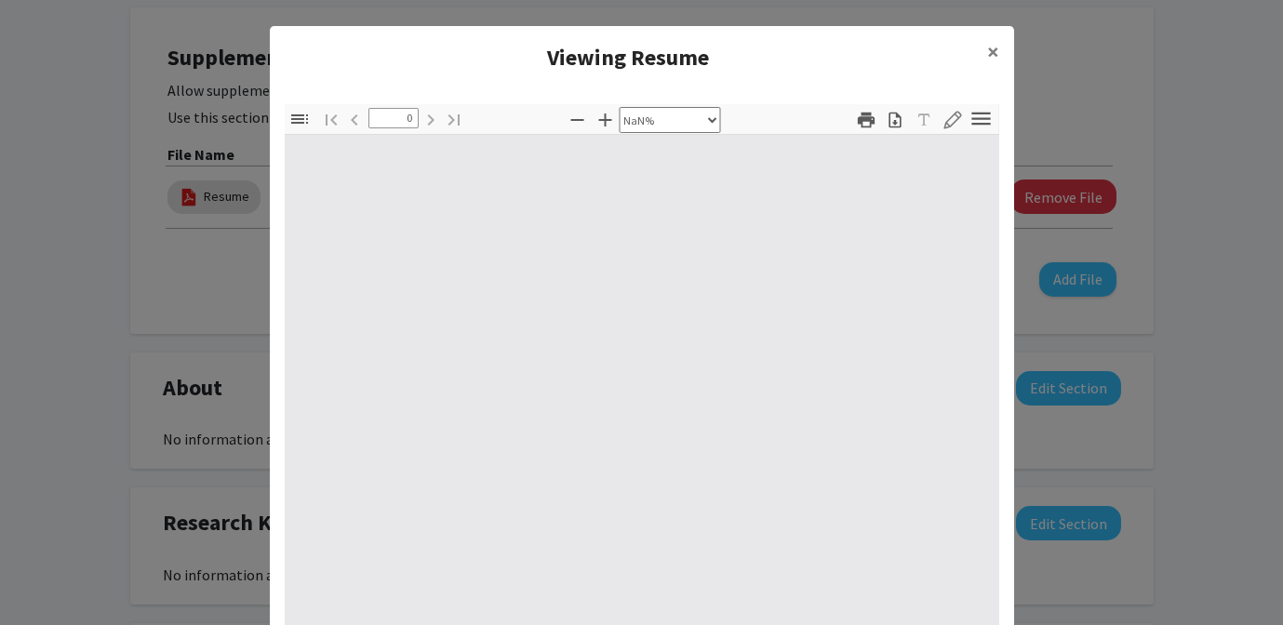
type input "1"
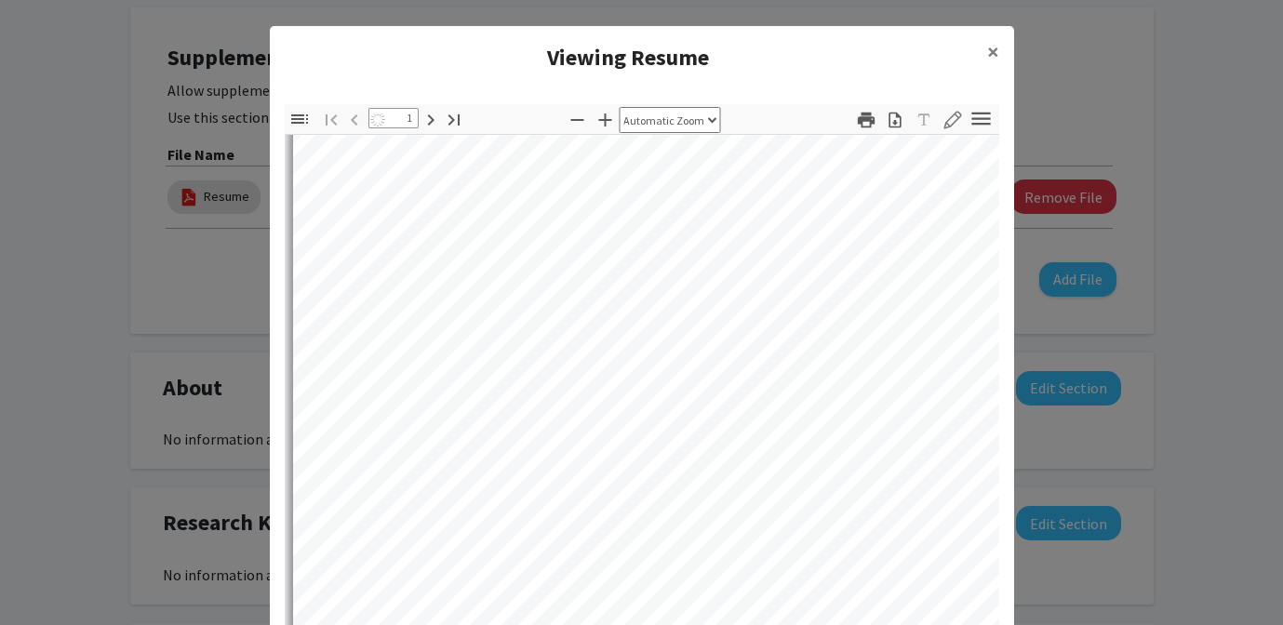
select select "auto"
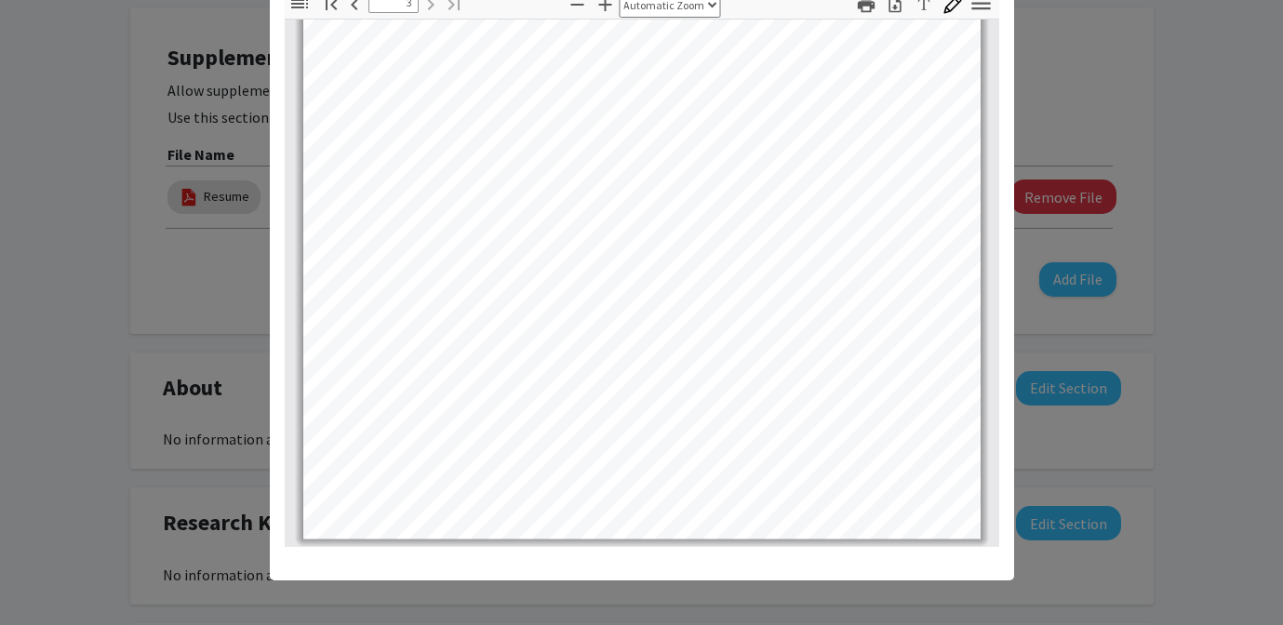
scroll to position [936, 0]
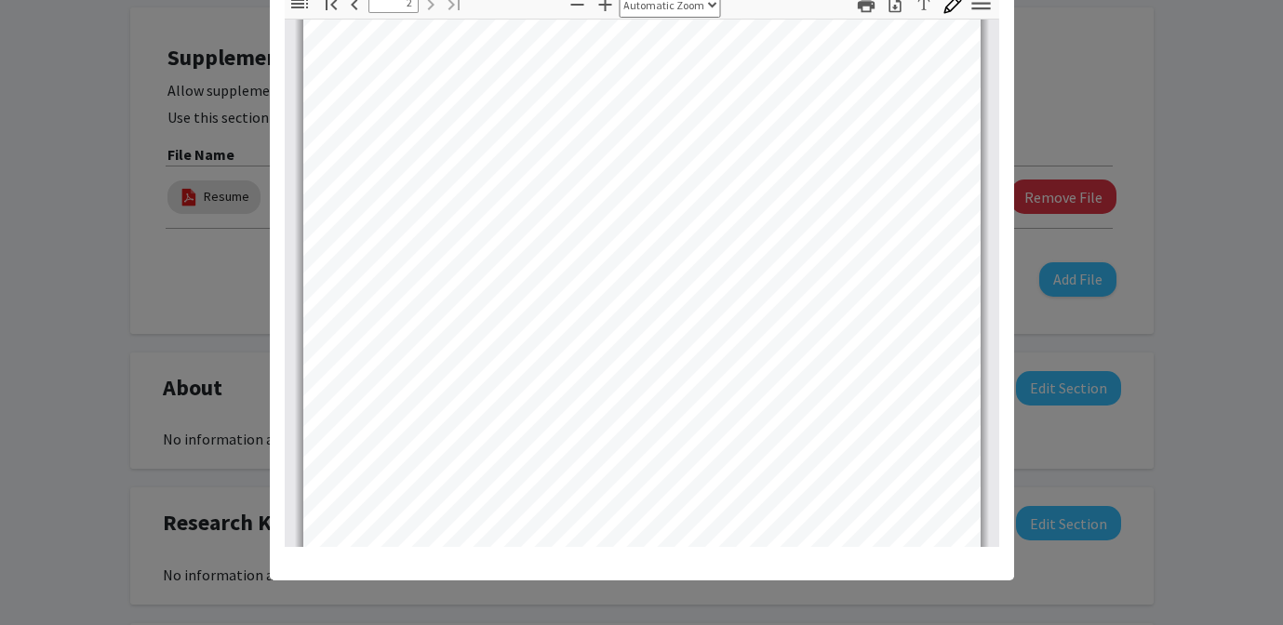
type input "1"
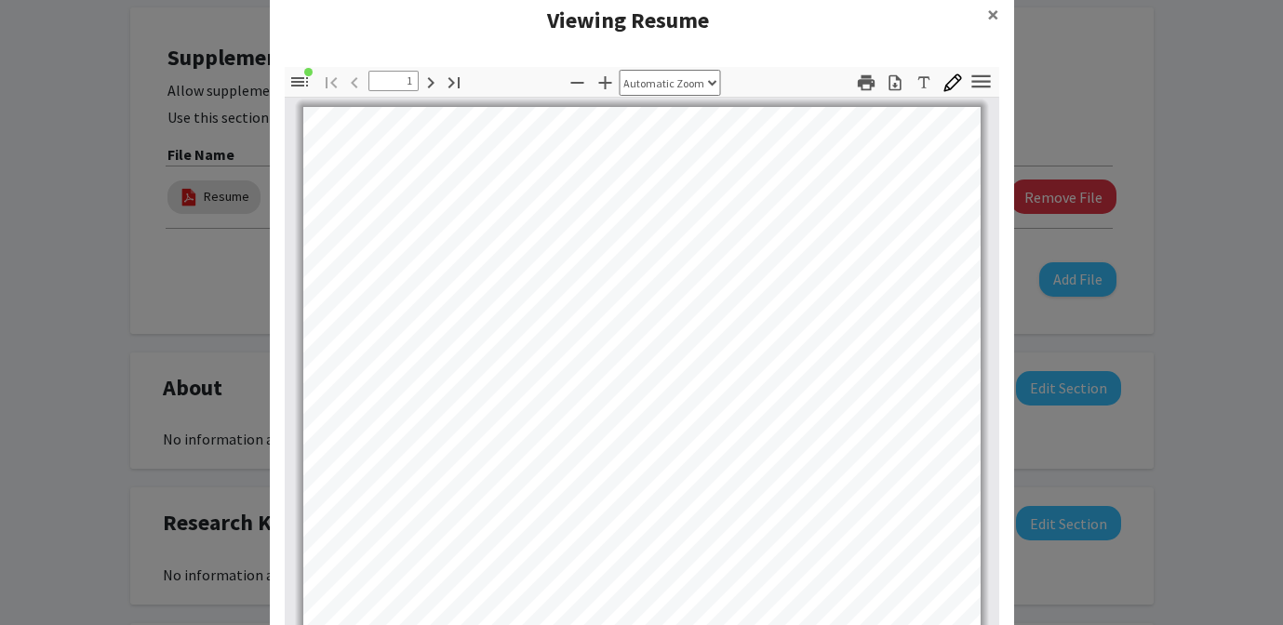
scroll to position [0, 0]
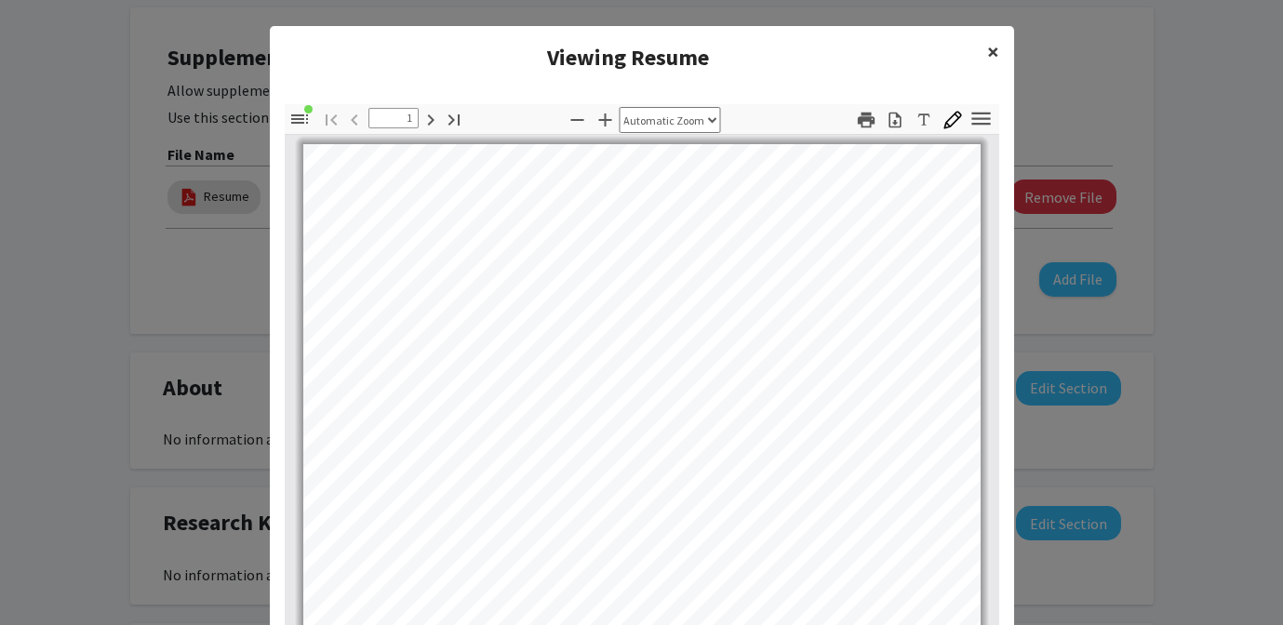
click at [989, 48] on span "×" at bounding box center [993, 51] width 12 height 29
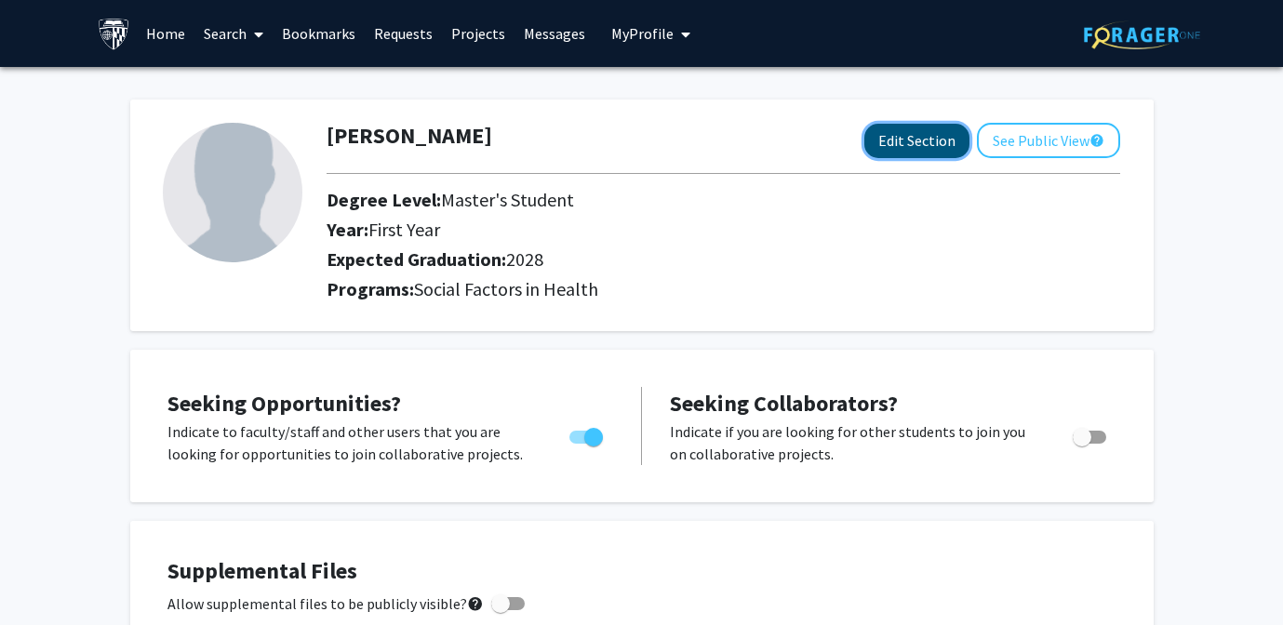
click at [904, 145] on button "Edit Section" at bounding box center [916, 141] width 105 height 34
select select "first_year"
select select "2028"
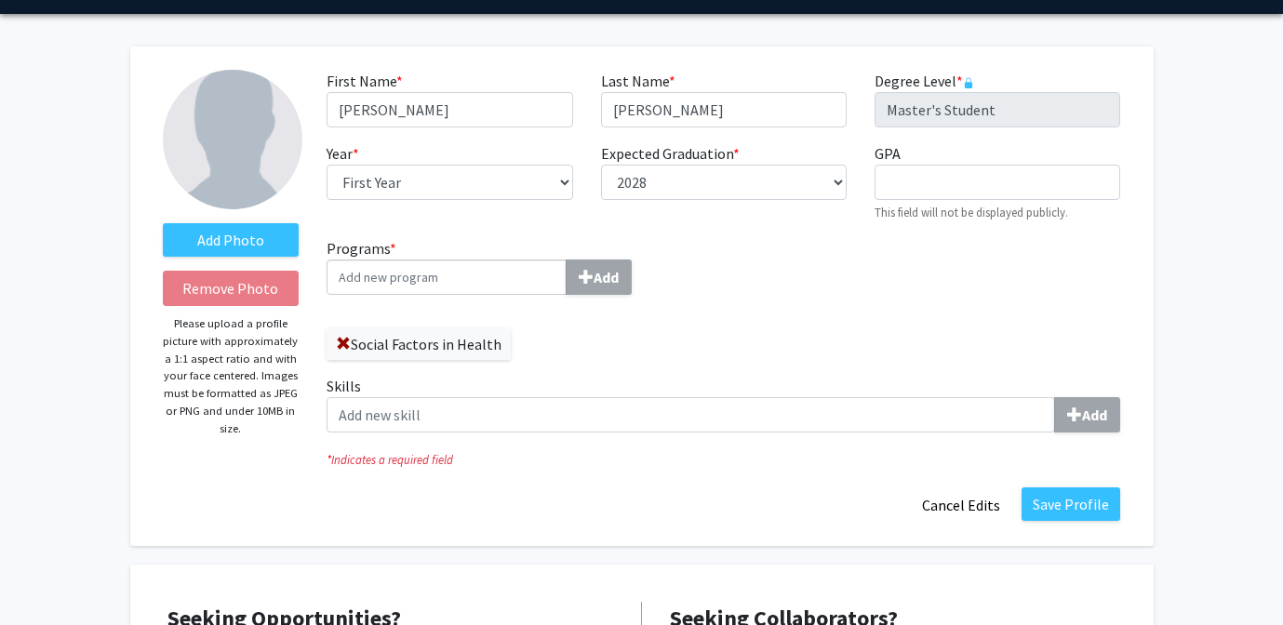
scroll to position [57, 0]
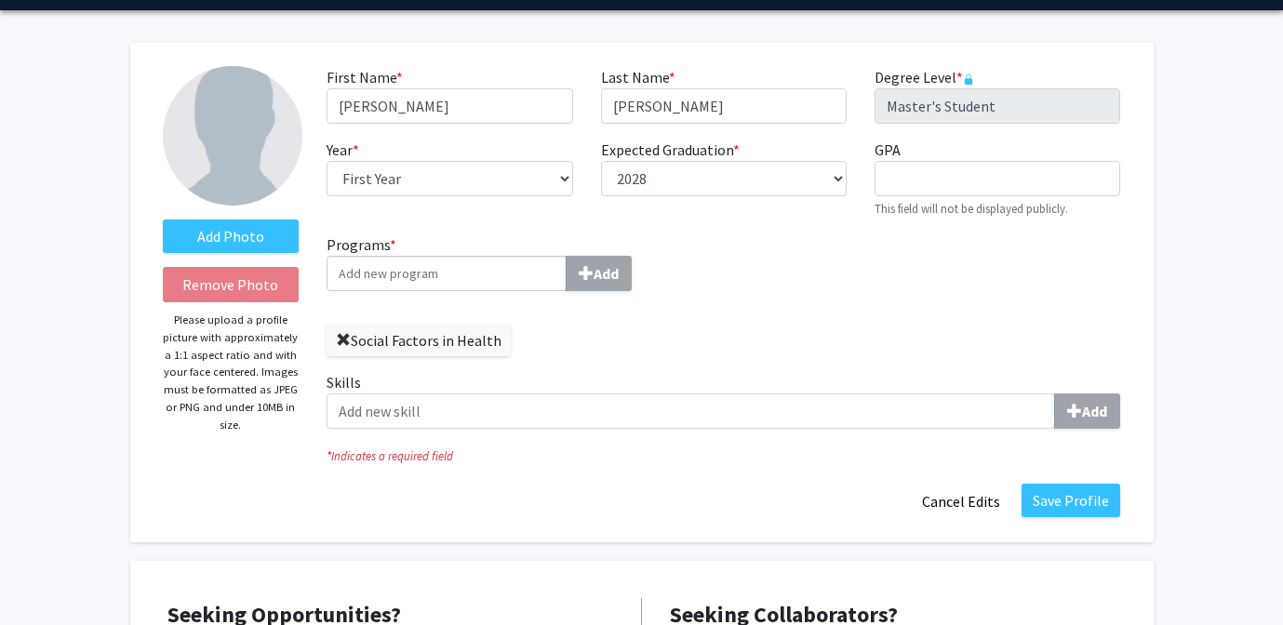
click at [343, 338] on span at bounding box center [343, 340] width 15 height 15
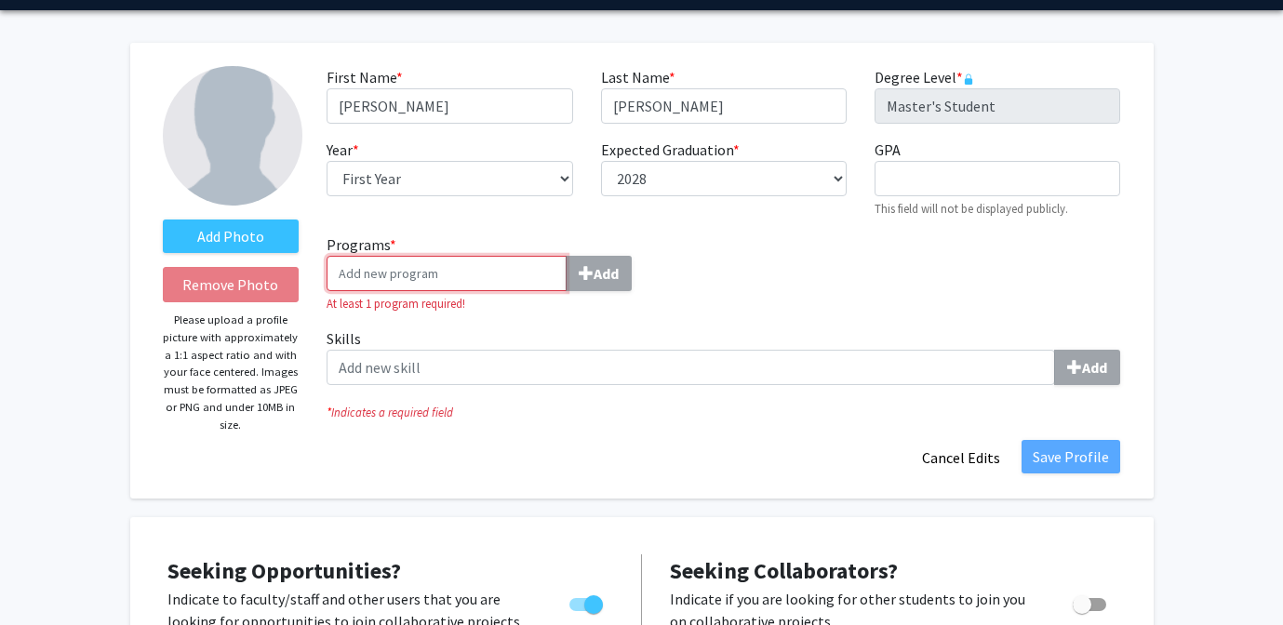
click at [488, 272] on input "Programs * Add" at bounding box center [447, 273] width 240 height 35
click at [516, 270] on input "Programs * Add" at bounding box center [447, 273] width 240 height 35
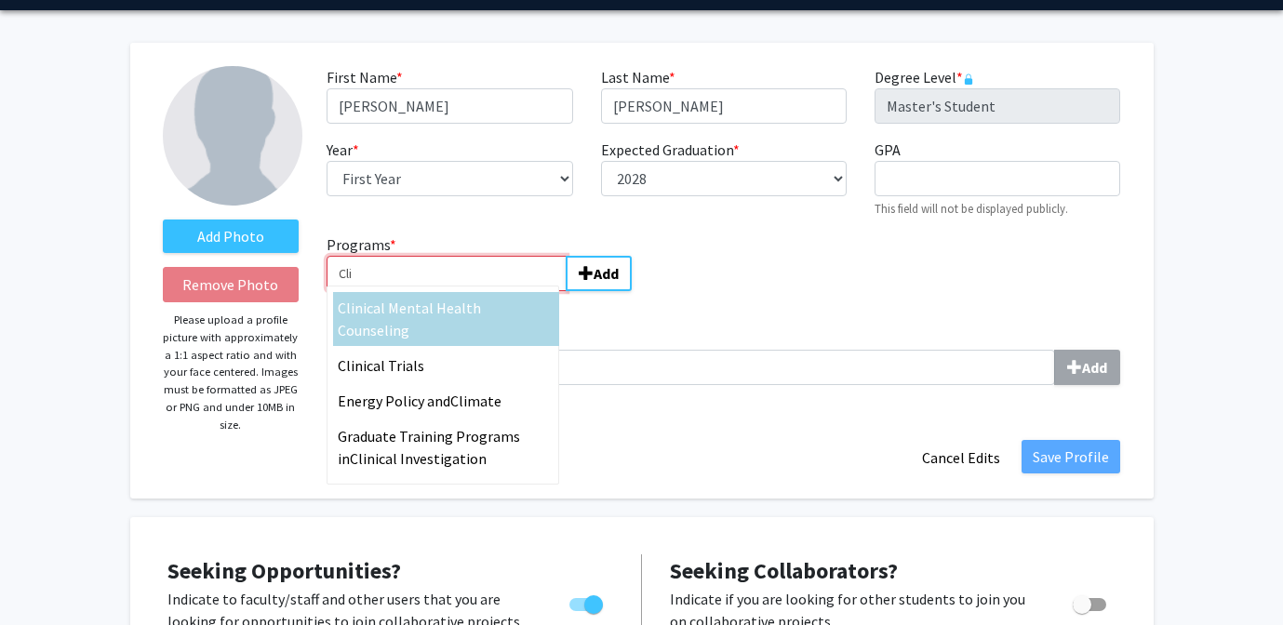
type input "Cli"
click at [481, 305] on span "nical Mental Health Counseling" at bounding box center [409, 319] width 143 height 41
click at [517, 291] on input "Cli" at bounding box center [447, 273] width 240 height 35
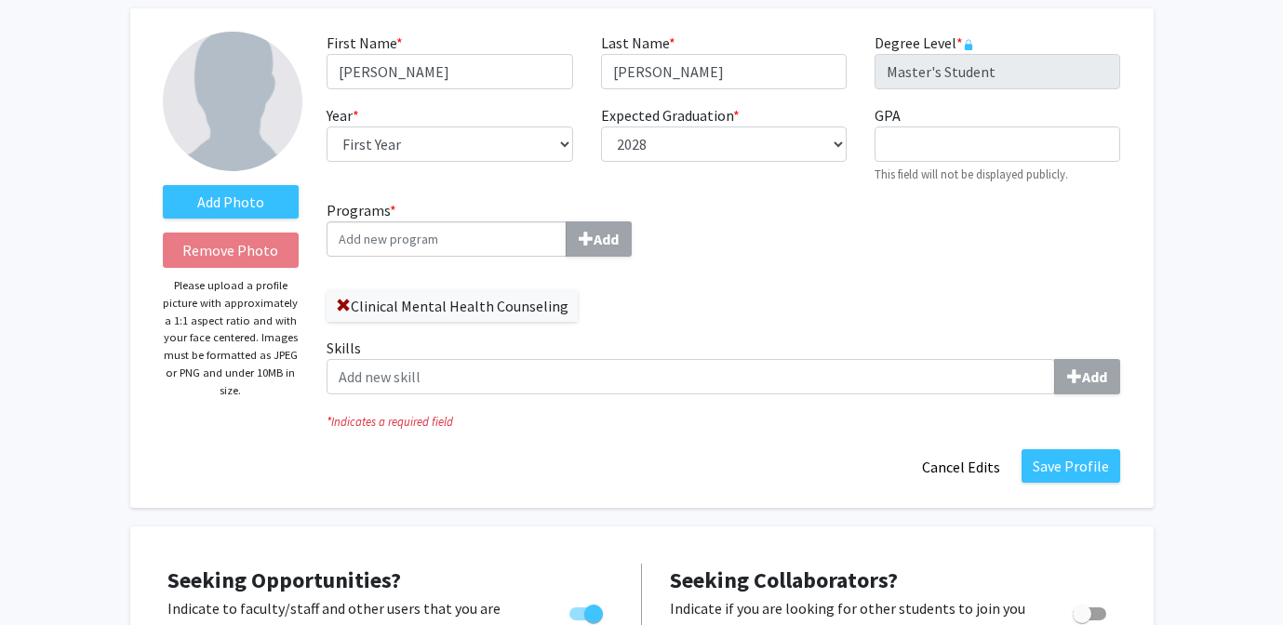
scroll to position [93, 0]
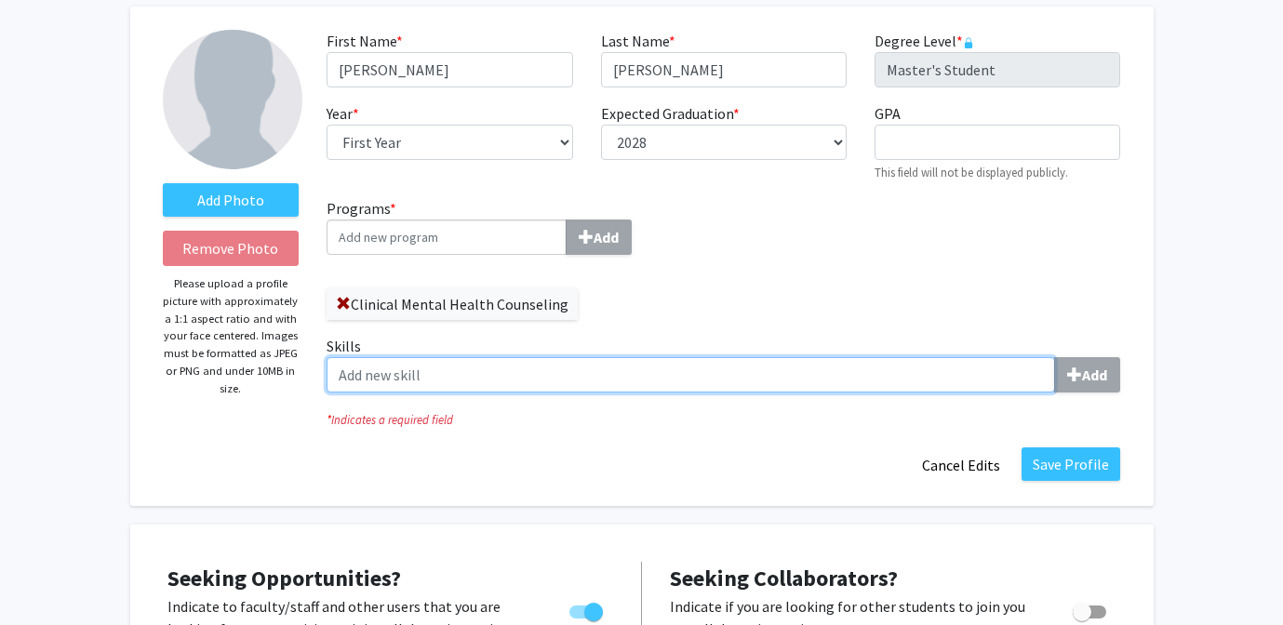
click at [674, 376] on input "Skills Add" at bounding box center [691, 374] width 729 height 35
type input "p"
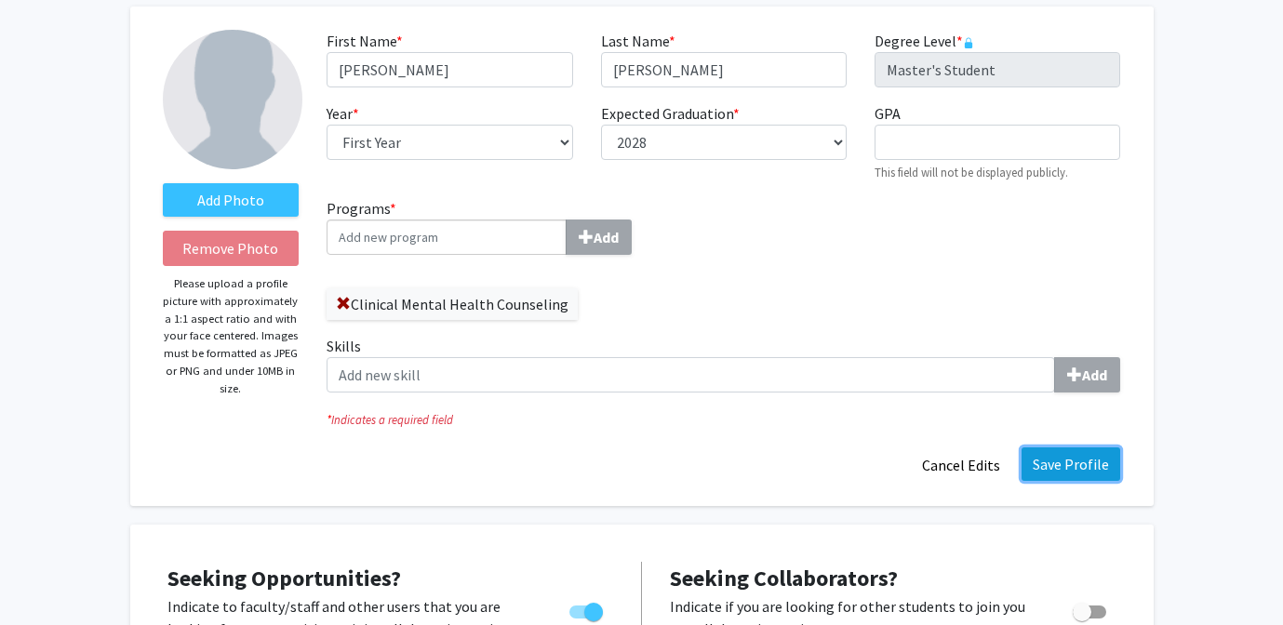
click at [1091, 462] on button "Save Profile" at bounding box center [1071, 464] width 99 height 33
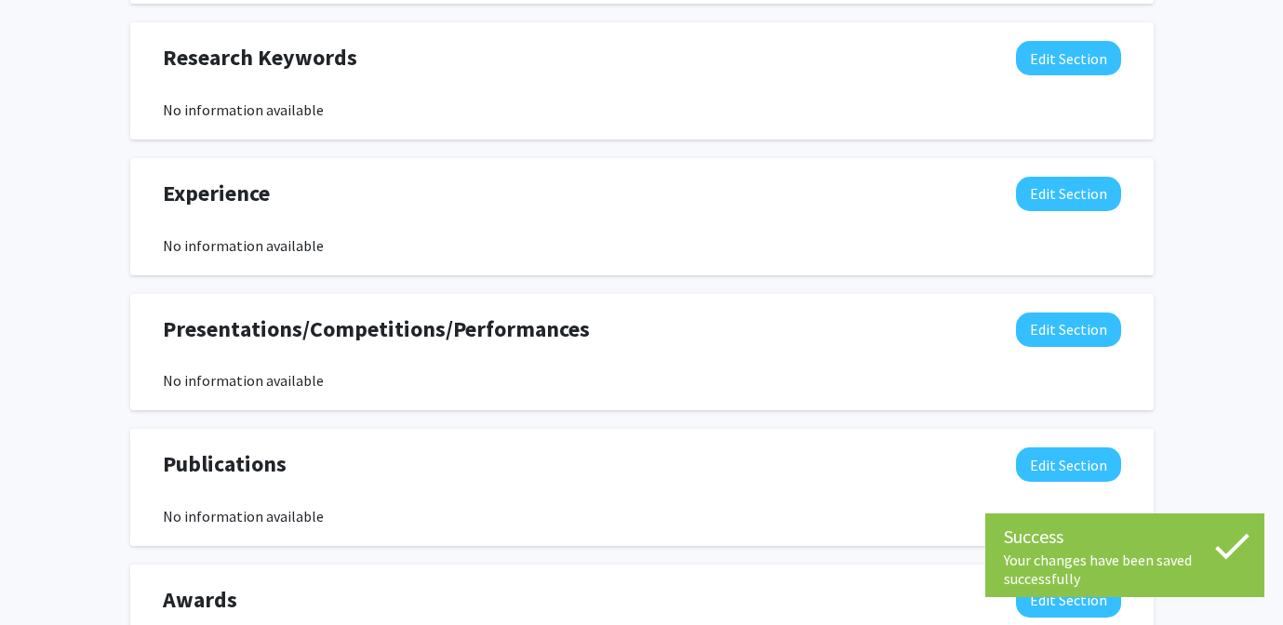
scroll to position [981, 0]
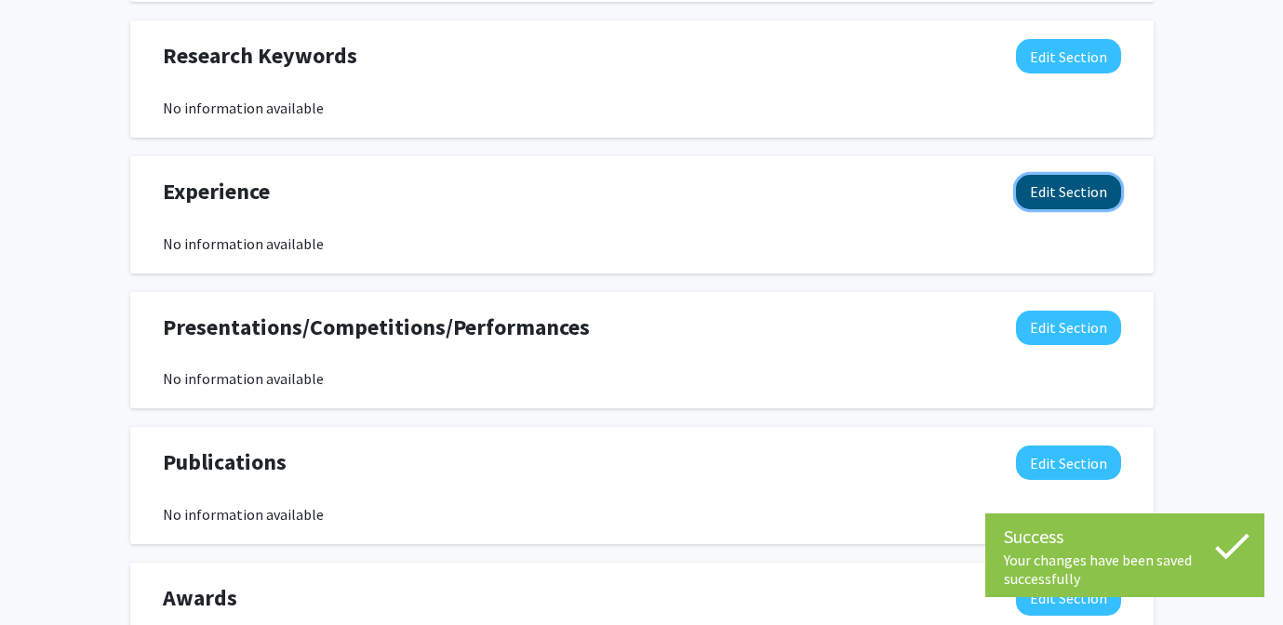
click at [1044, 199] on button "Edit Section" at bounding box center [1068, 192] width 105 height 34
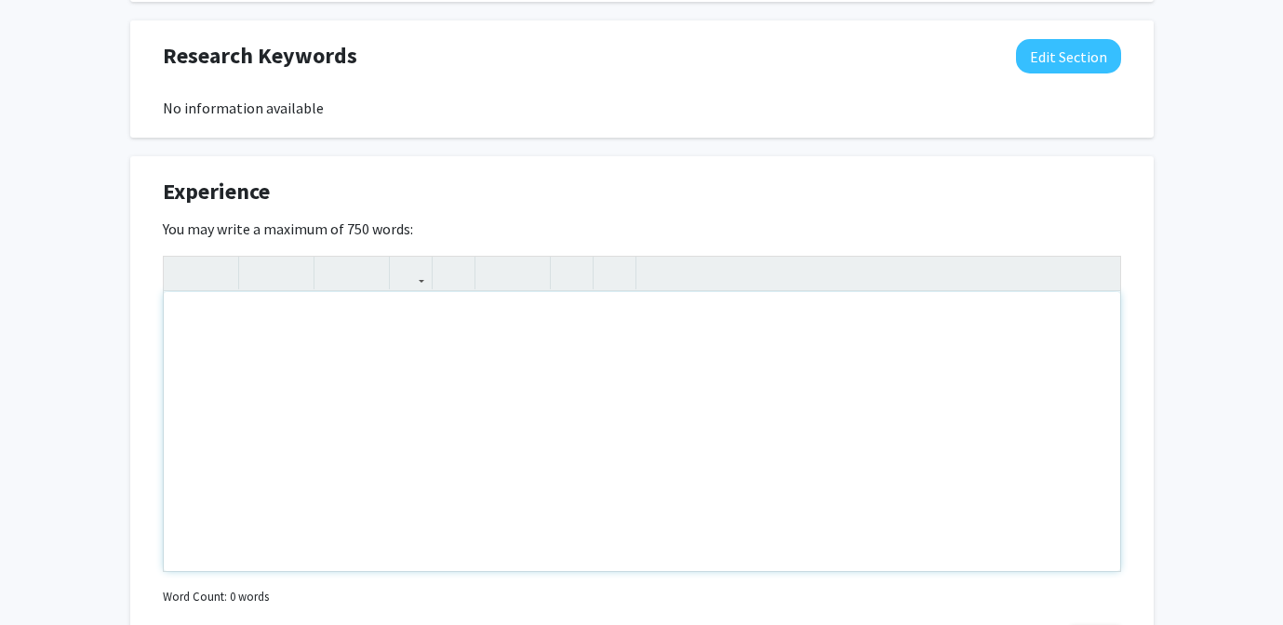
click at [739, 350] on div "Note to users with screen readers: Please deactivate our accessibility plugin f…" at bounding box center [642, 431] width 957 height 279
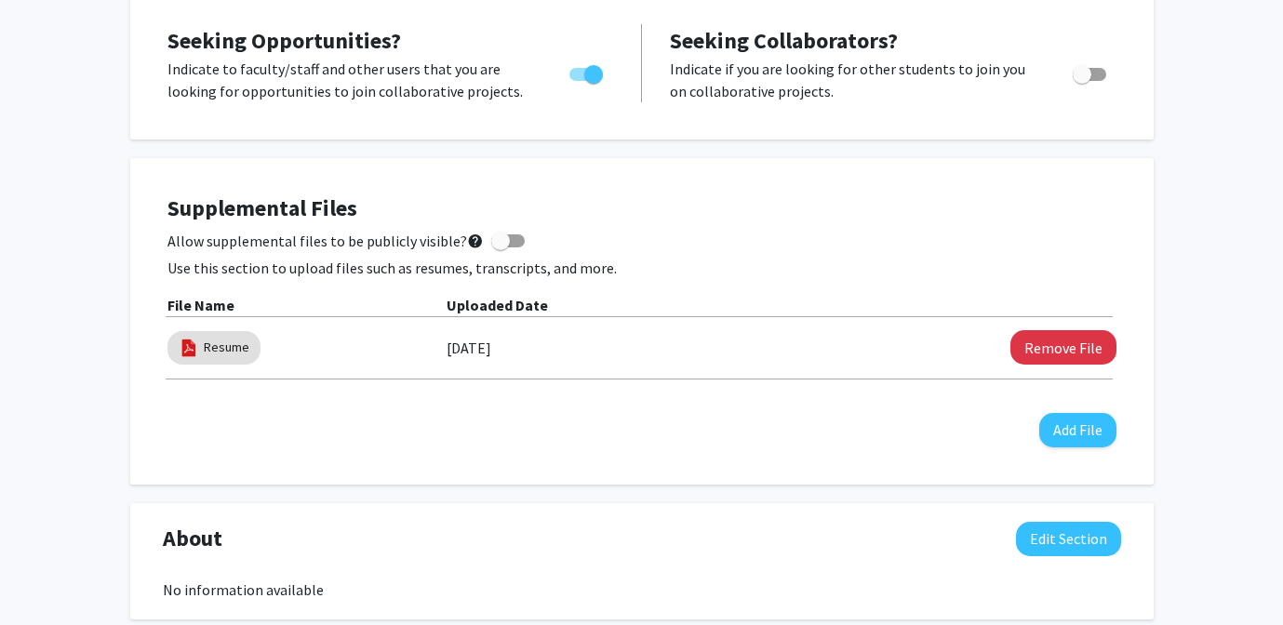
scroll to position [375, 0]
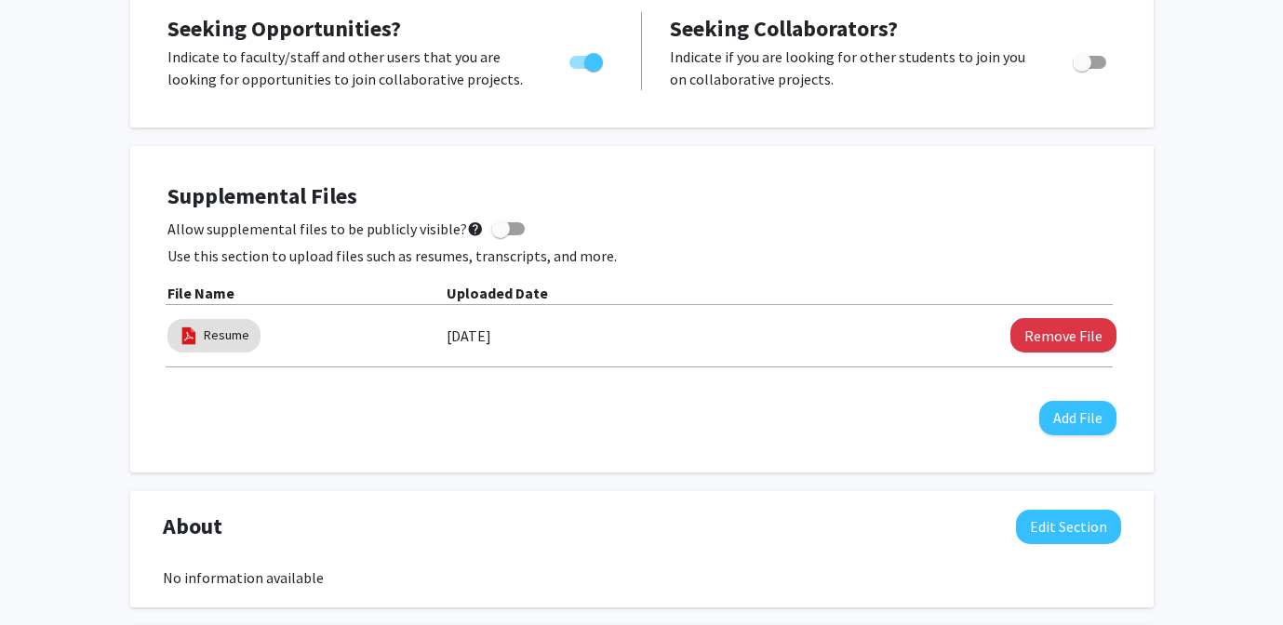
click at [497, 228] on span at bounding box center [500, 229] width 19 height 19
click at [500, 235] on input "Allow supplemental files to be publicly visible? help" at bounding box center [500, 235] width 1 height 1
checkbox input "true"
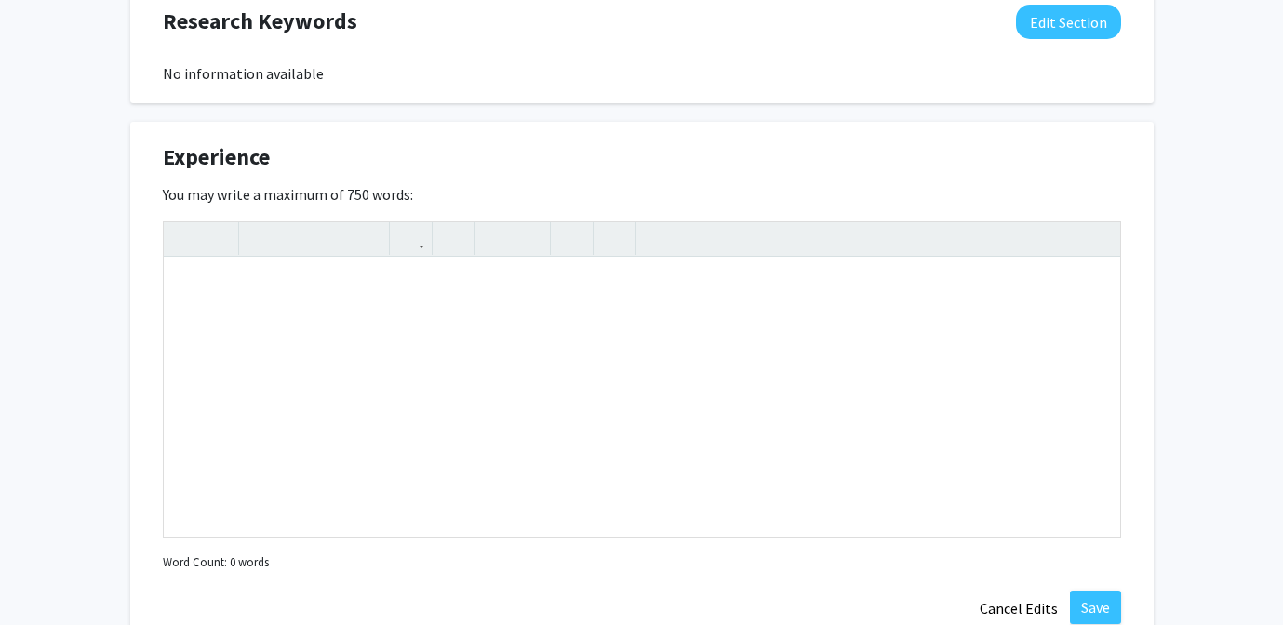
scroll to position [0, 0]
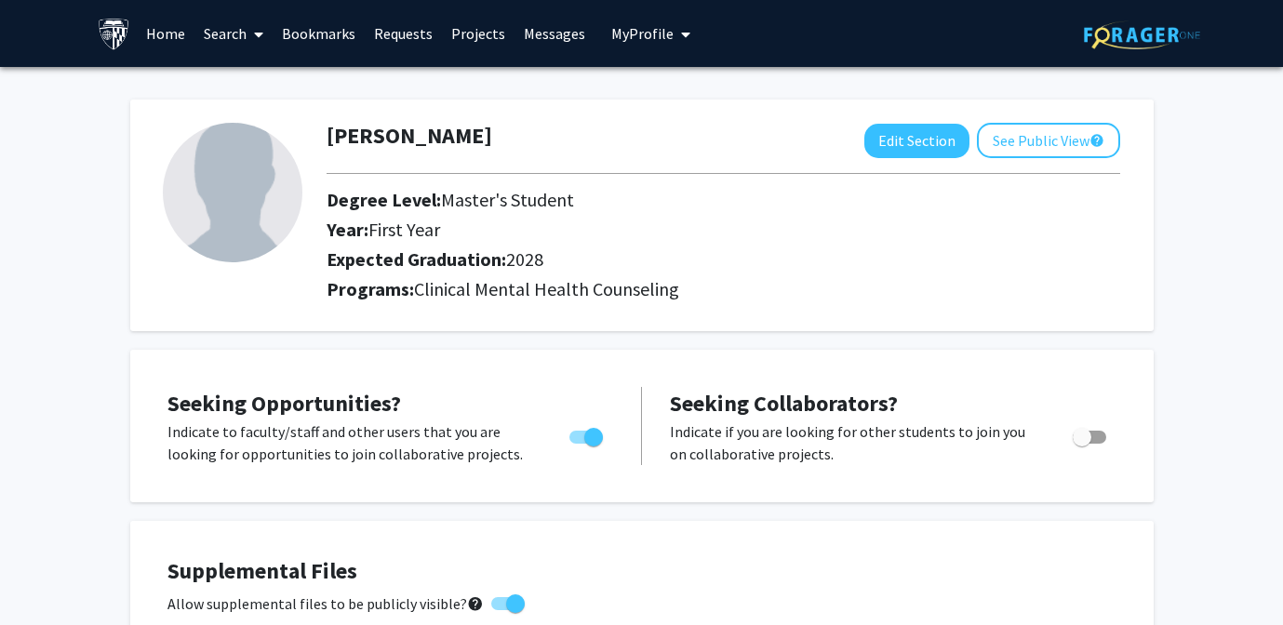
click at [159, 33] on link "Home" at bounding box center [166, 33] width 58 height 65
